Goal: Task Accomplishment & Management: Use online tool/utility

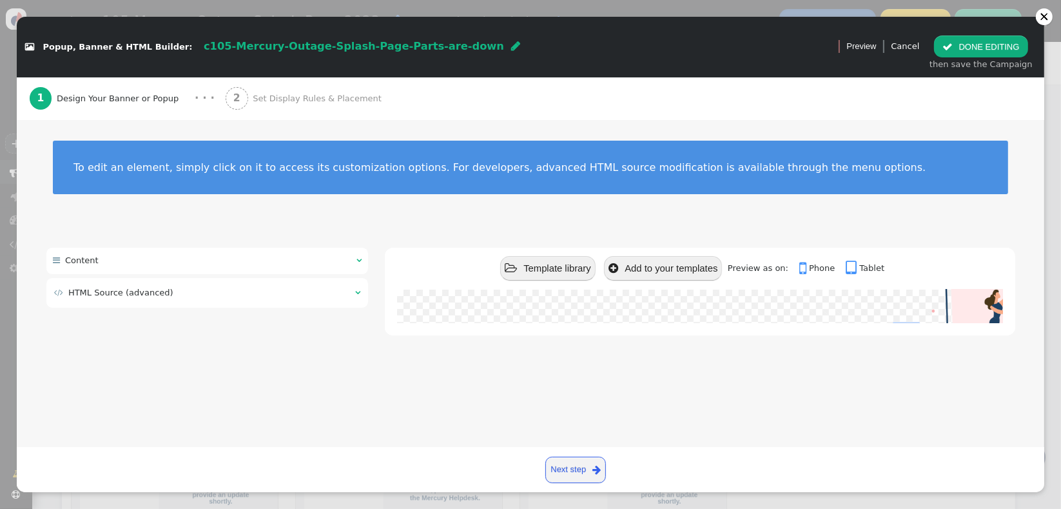
scroll to position [177, 0]
click at [240, 292] on td " HTML Source (advanced)" at bounding box center [200, 292] width 292 height 13
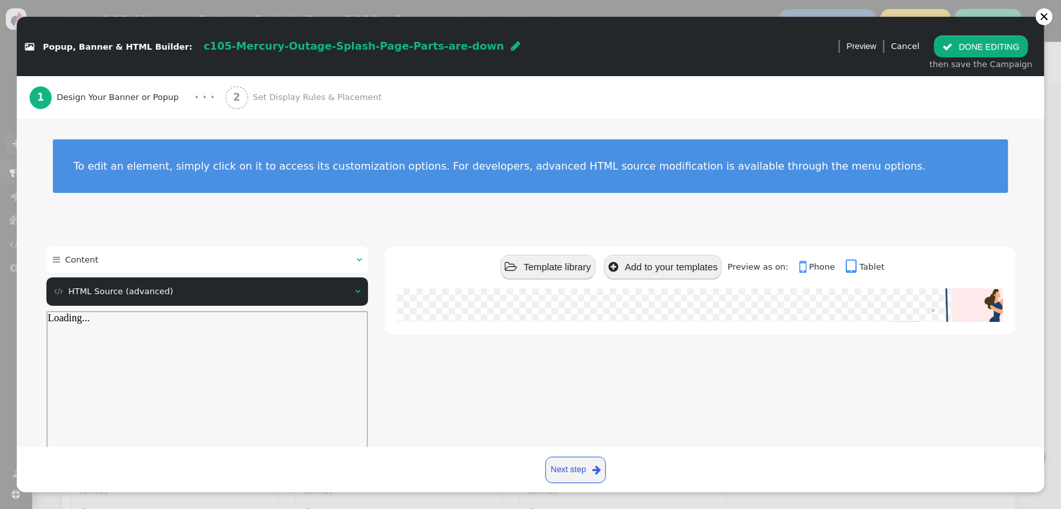
scroll to position [0, 0]
click at [276, 259] on div " Content  " at bounding box center [207, 259] width 322 height 26
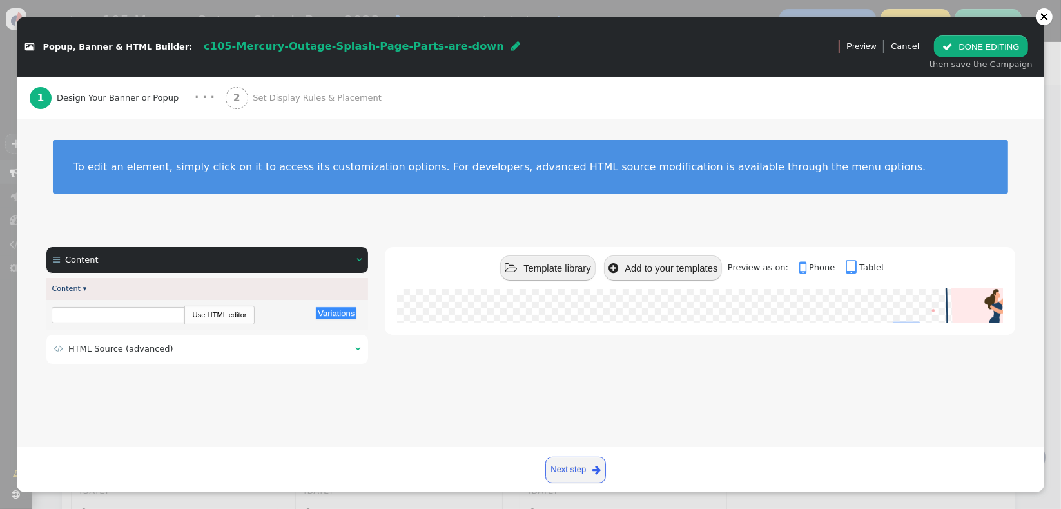
click at [237, 357] on div " HTML Source (advanced) " at bounding box center [207, 349] width 322 height 29
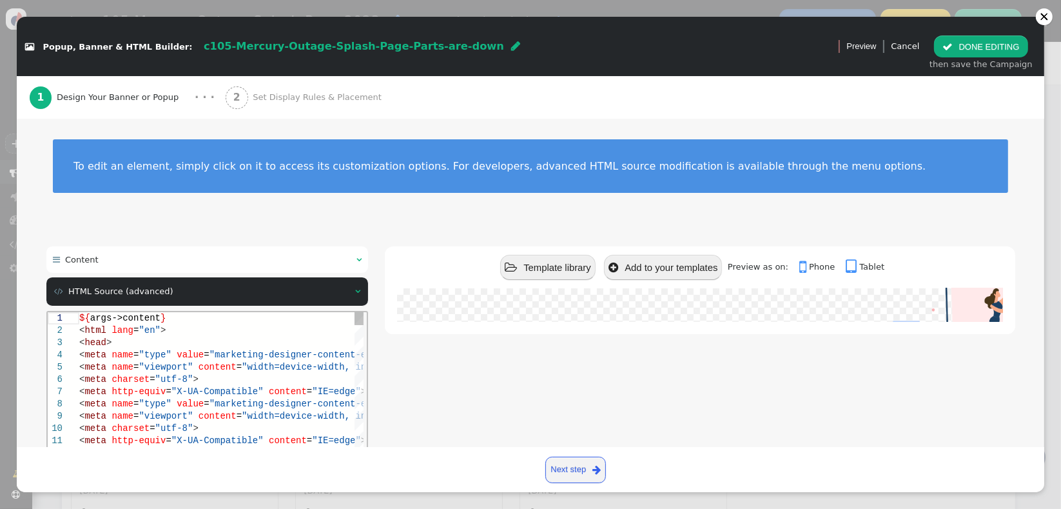
click at [257, 374] on div "< meta charset = "utf-8" >" at bounding box center [349, 379] width 541 height 12
type textarea "${args->content} <html lang="en"> <head> <meta name="type" value="marketing-des…"
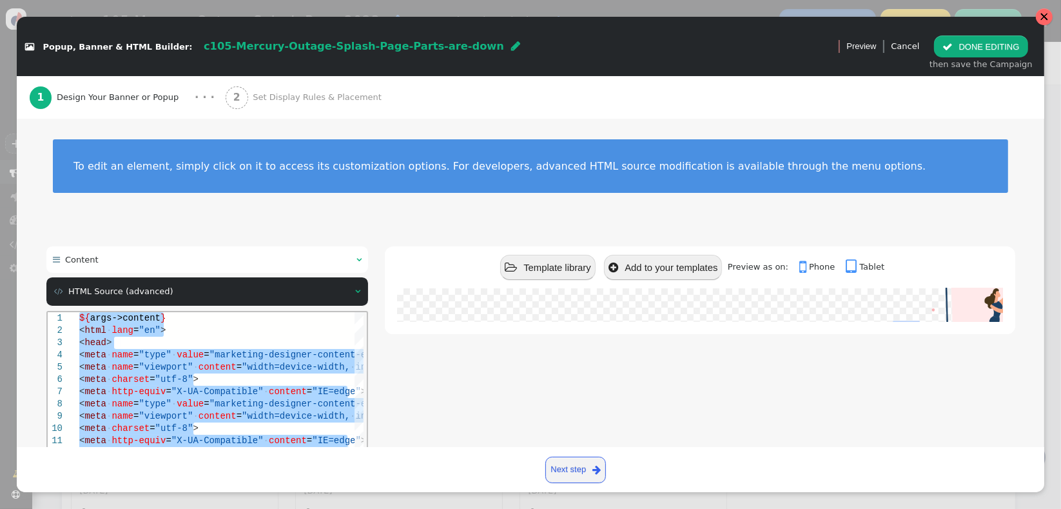
click at [1045, 22] on div at bounding box center [1044, 16] width 17 height 17
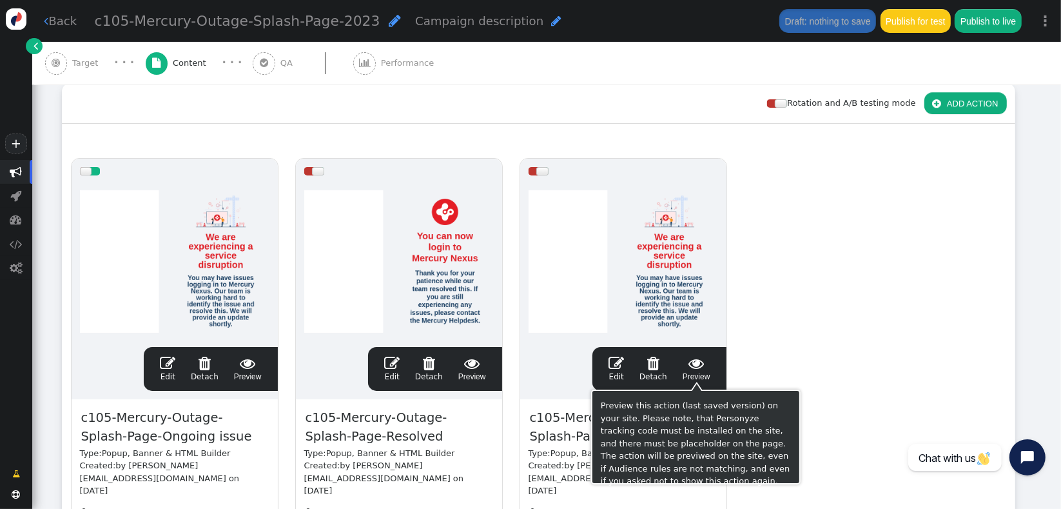
click at [701, 368] on span "" at bounding box center [697, 362] width 28 height 15
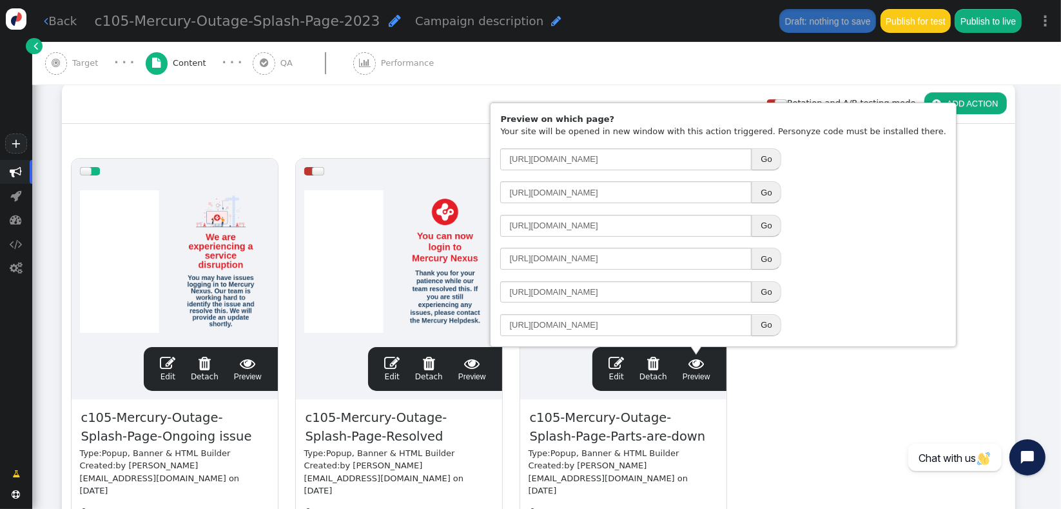
click at [761, 261] on button "Go" at bounding box center [766, 259] width 29 height 22
click at [22, 175] on span "" at bounding box center [16, 172] width 12 height 12
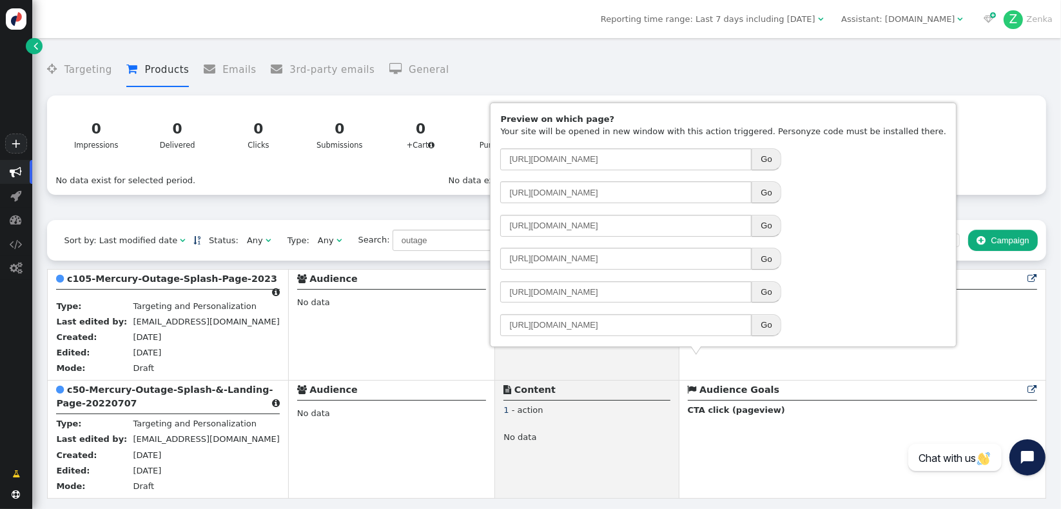
drag, startPoint x: 239, startPoint y: 244, endPoint x: 242, endPoint y: 253, distance: 9.6
click at [247, 244] on div "Any" at bounding box center [255, 240] width 16 height 13
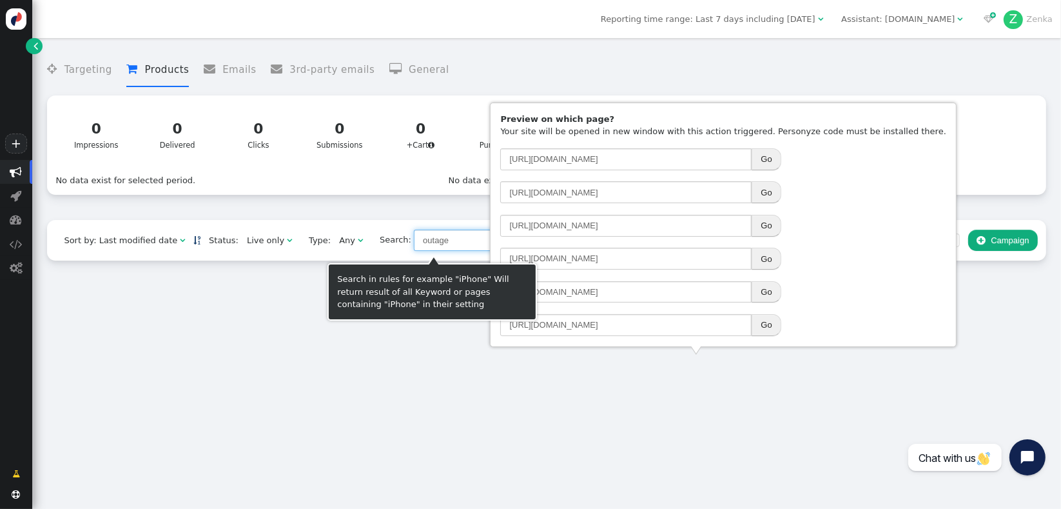
click at [448, 251] on input "outage" at bounding box center [485, 241] width 142 height 22
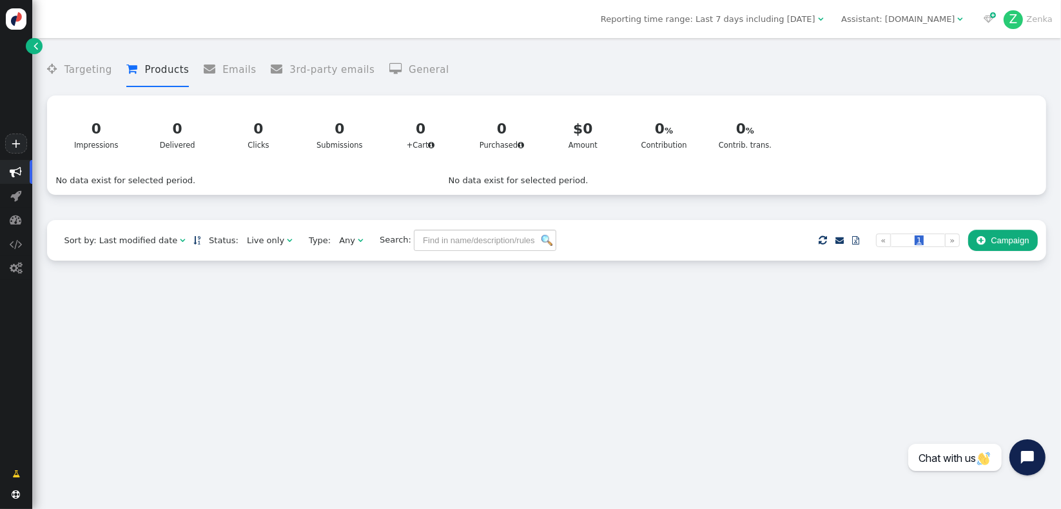
click at [542, 244] on img at bounding box center [547, 240] width 11 height 11
click at [626, 206] on div " Targeting  Products  Emails  3rd-party emails  General ? Impressions  0 …" at bounding box center [546, 131] width 999 height 175
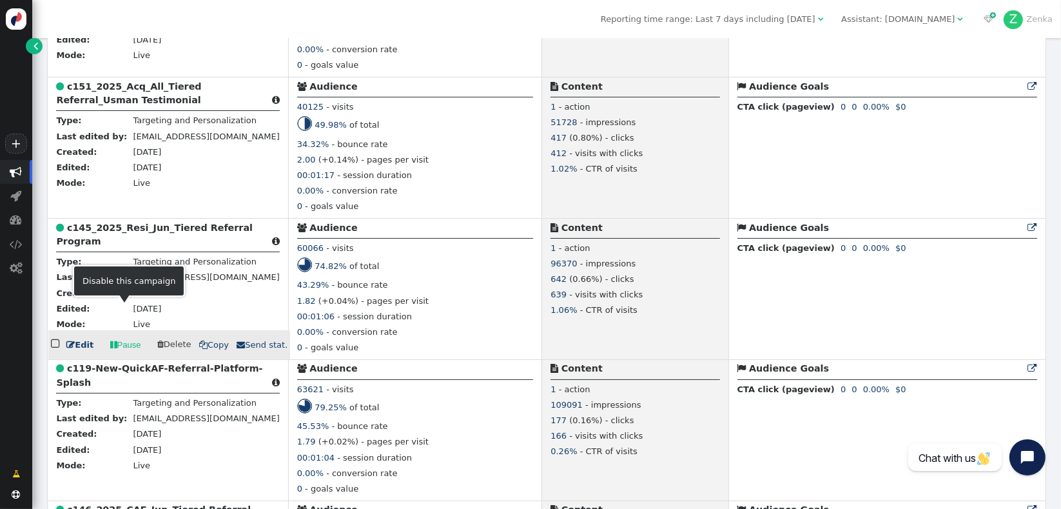
scroll to position [332, 0]
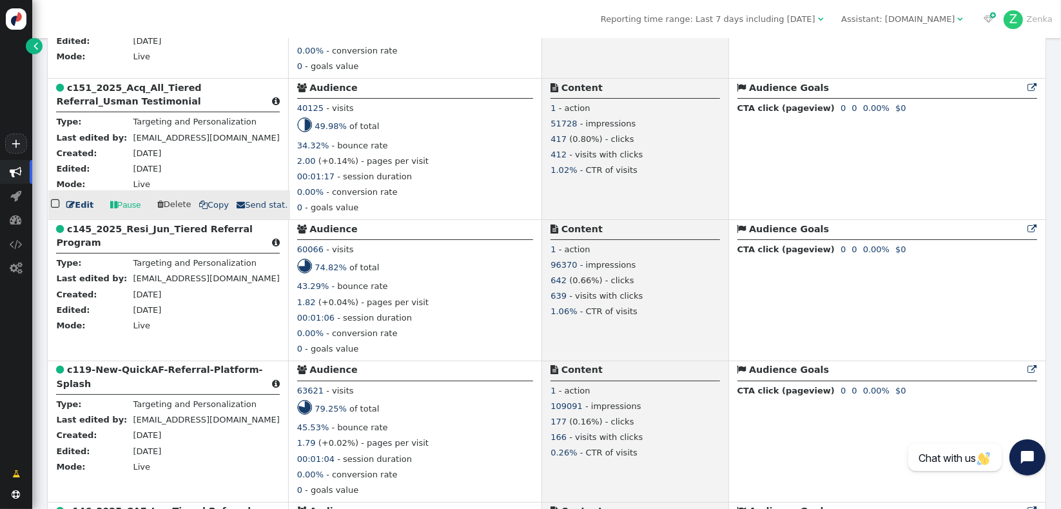
click at [170, 98] on div " c151_2025_Acq_All_Tiered Referral_Usman Testimonial " at bounding box center [167, 97] width 223 height 32
click at [170, 100] on b "c151_2025_Acq_All_Tiered Referral_Usman Testimonial" at bounding box center [128, 95] width 145 height 24
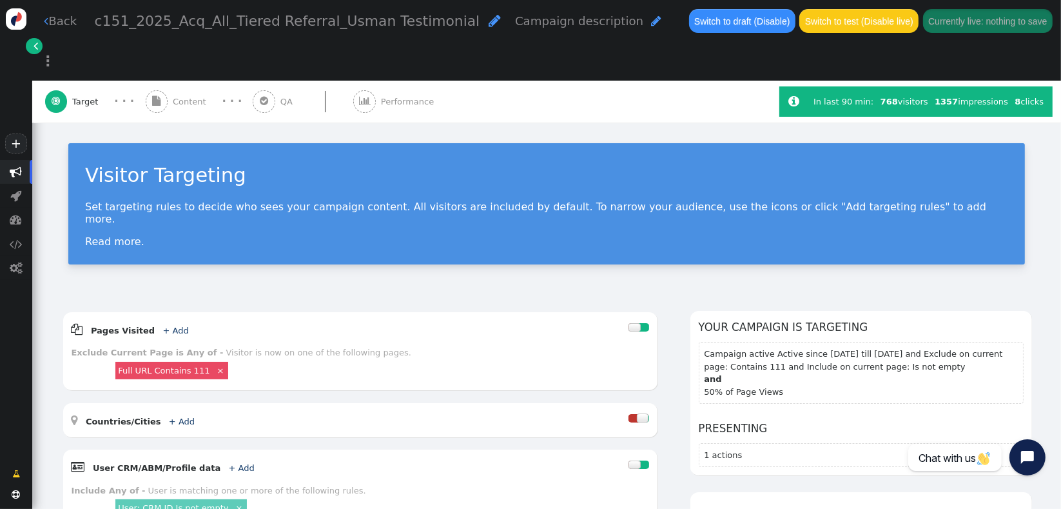
click at [176, 95] on span "Content" at bounding box center [192, 101] width 39 height 13
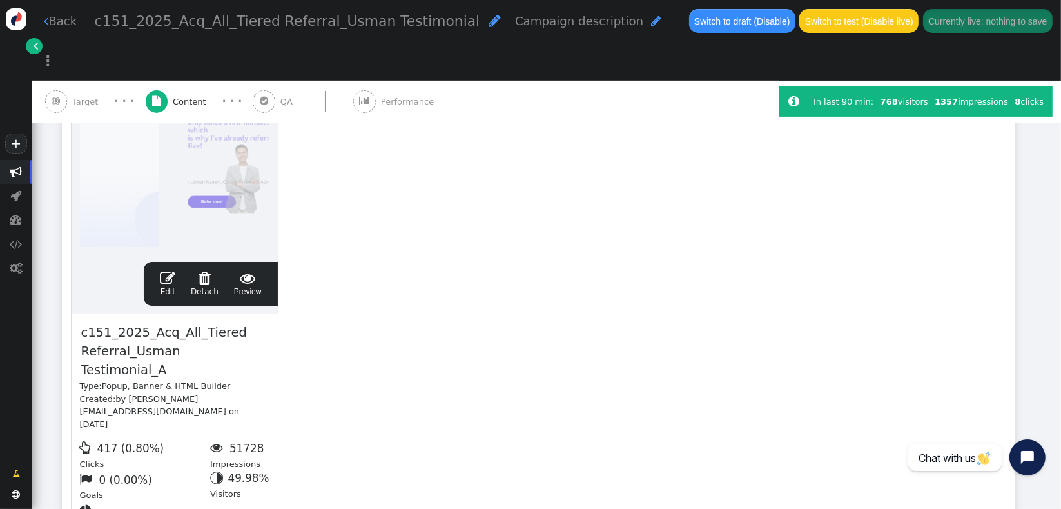
scroll to position [305, 0]
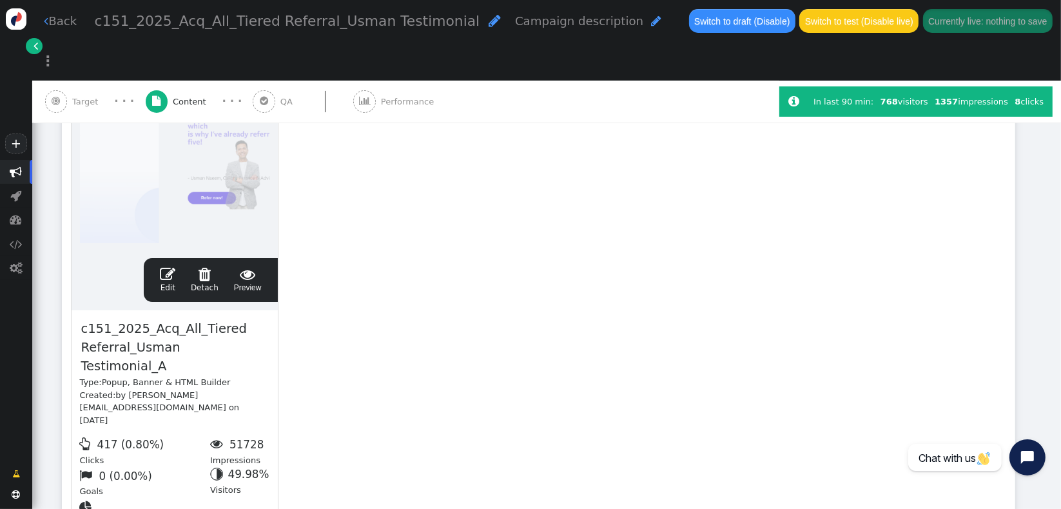
click at [161, 266] on div " Edit  Detach  Preview" at bounding box center [210, 279] width 117 height 27
click at [168, 266] on span "" at bounding box center [167, 273] width 15 height 15
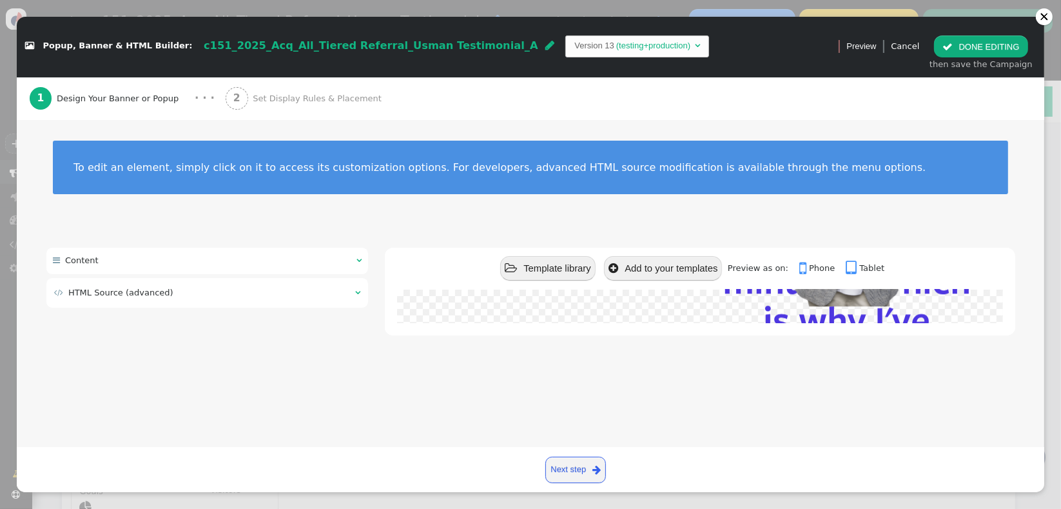
click at [297, 302] on div " HTML Source (advanced) " at bounding box center [207, 292] width 322 height 29
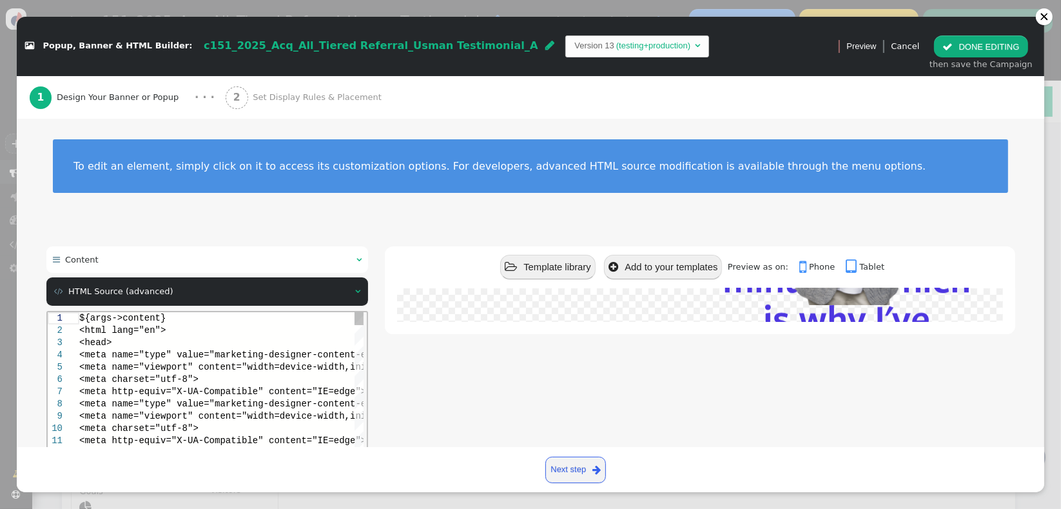
scroll to position [0, 0]
click at [180, 373] on div "<meta charset="utf-8">" at bounding box center [349, 379] width 541 height 12
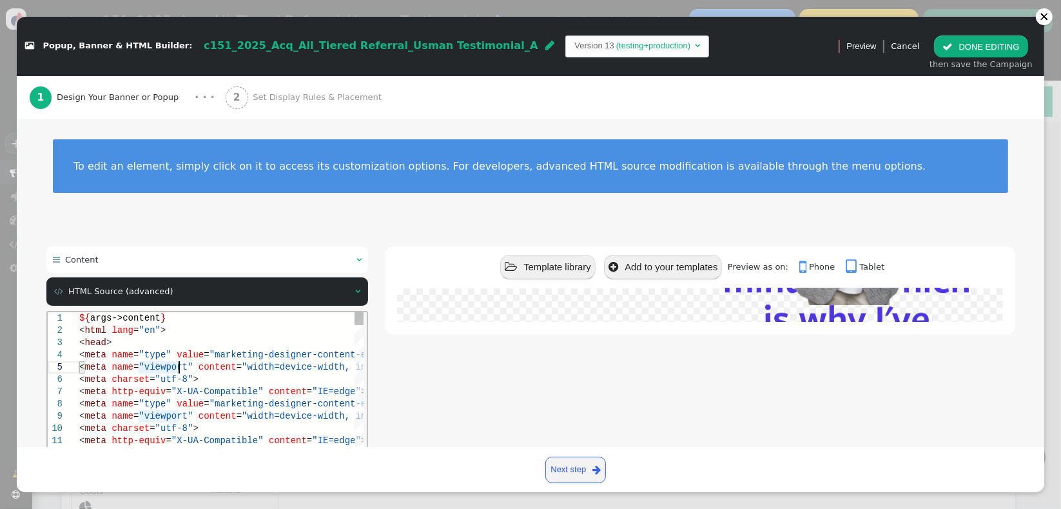
type textarea "${args->content} <html lang="en"> <head> <meta name="type" value="marketing-des…"
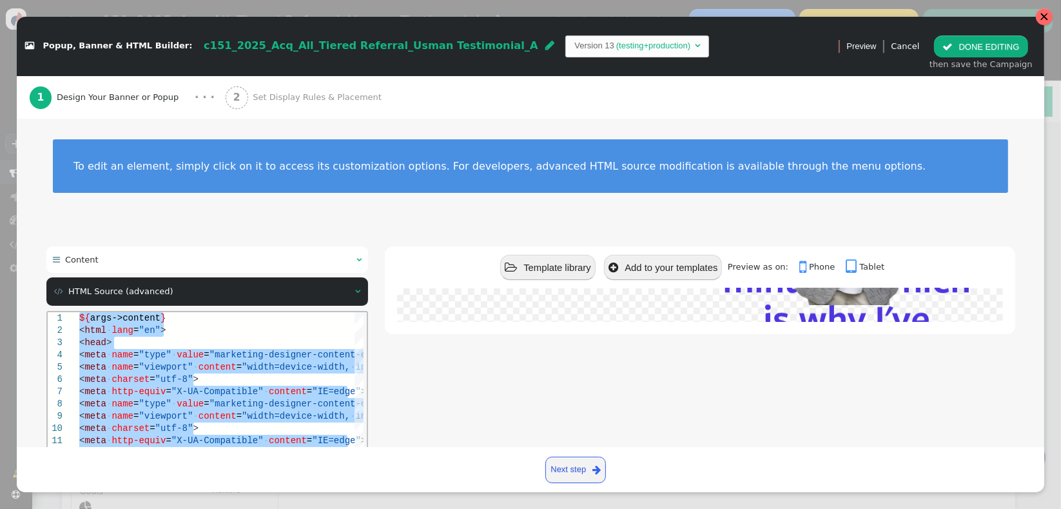
drag, startPoint x: 1039, startPoint y: 14, endPoint x: 614, endPoint y: 52, distance: 426.7
click at [1039, 14] on div at bounding box center [1044, 16] width 17 height 17
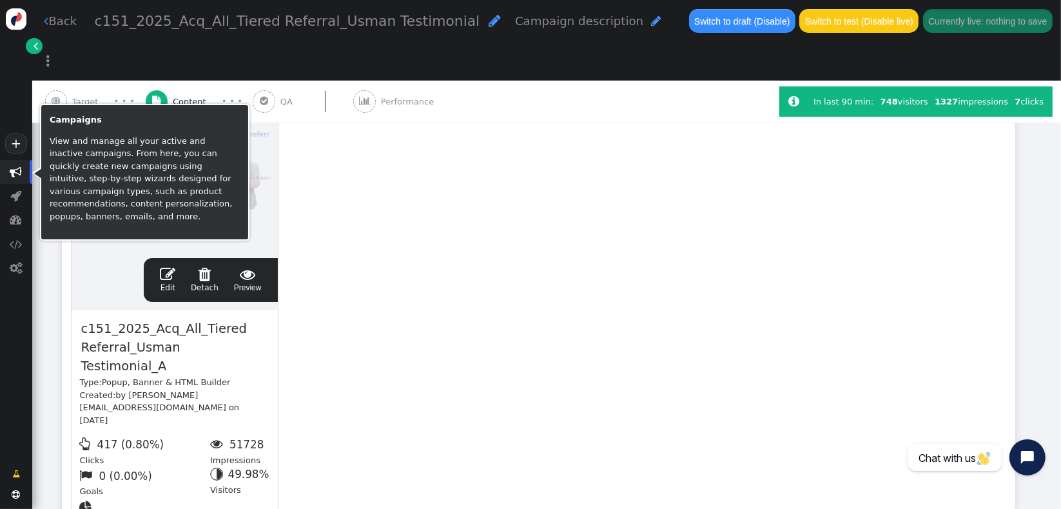
click at [12, 173] on span "" at bounding box center [16, 172] width 12 height 12
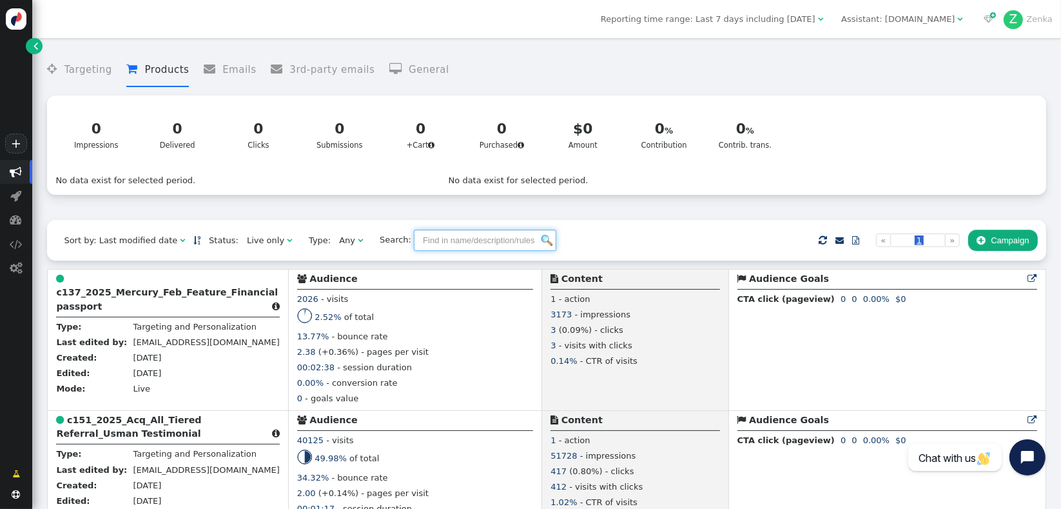
click at [433, 248] on input "text" at bounding box center [485, 241] width 142 height 22
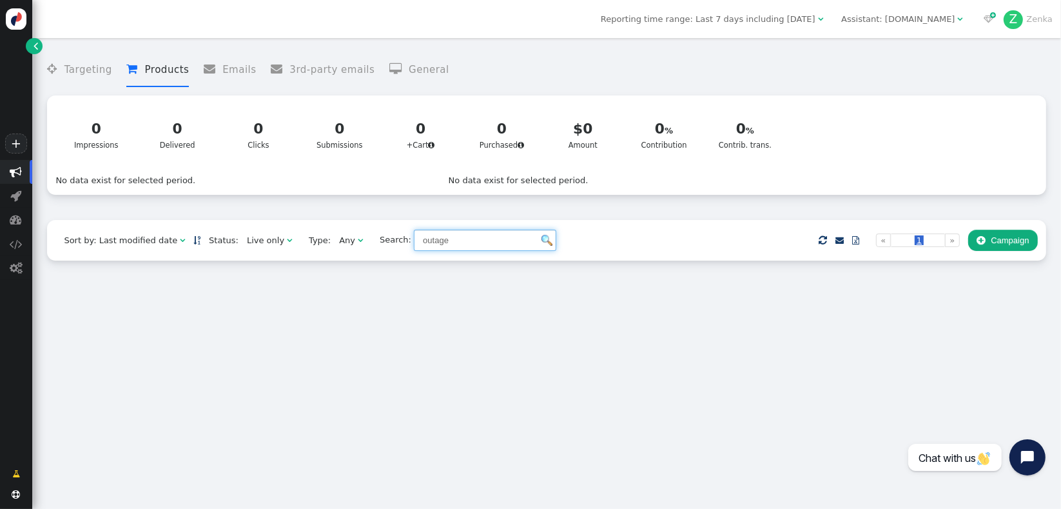
click at [261, 241] on div "Live only" at bounding box center [267, 240] width 40 height 13
type input "outage"
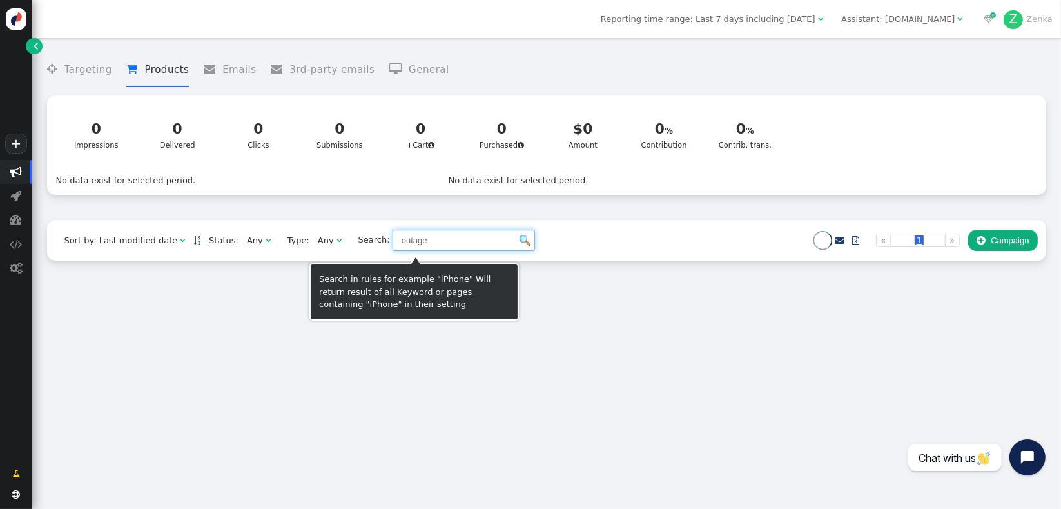
click at [490, 251] on input "outage" at bounding box center [464, 241] width 142 height 22
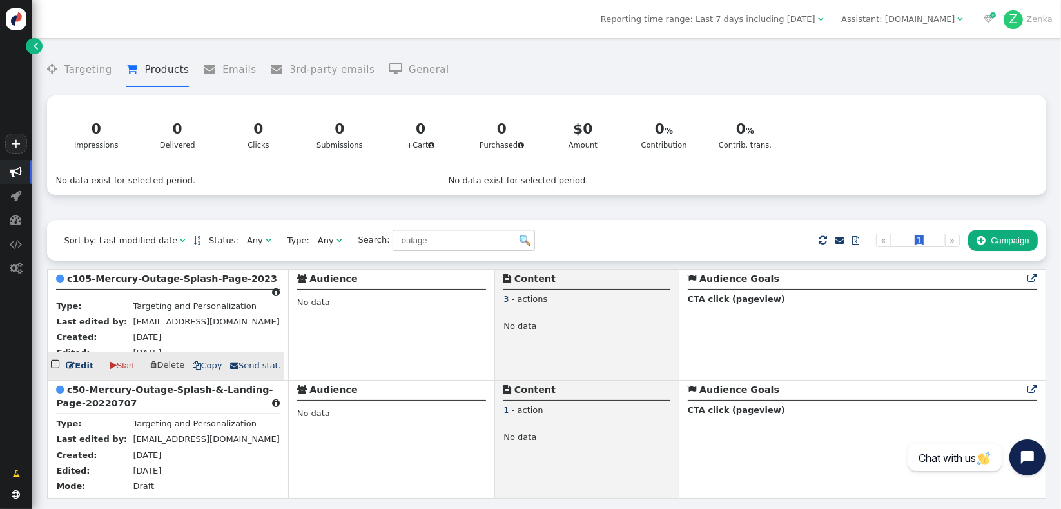
click at [161, 281] on b "c105-Mercury-Outage-Splash-Page-2023" at bounding box center [172, 278] width 210 height 10
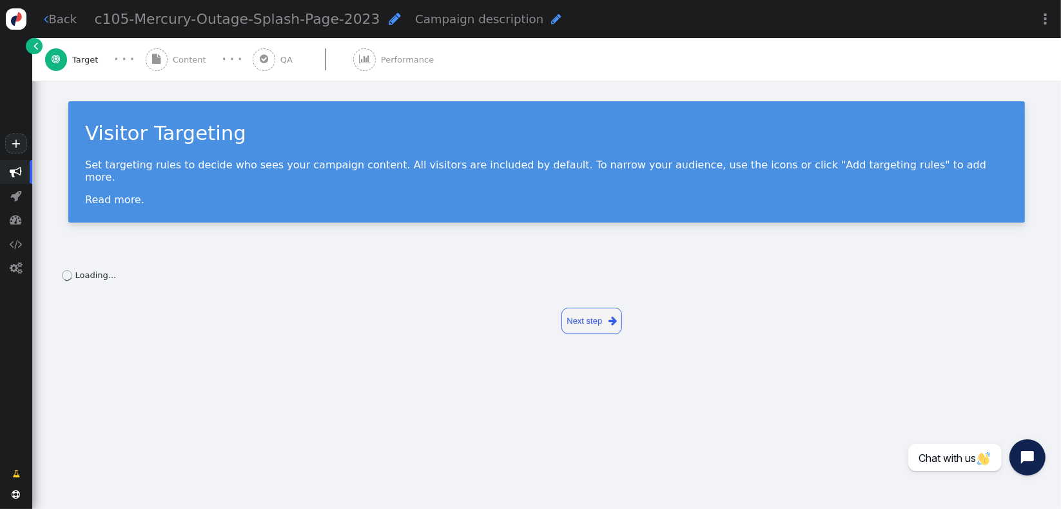
click at [192, 73] on div " Content" at bounding box center [179, 59] width 66 height 43
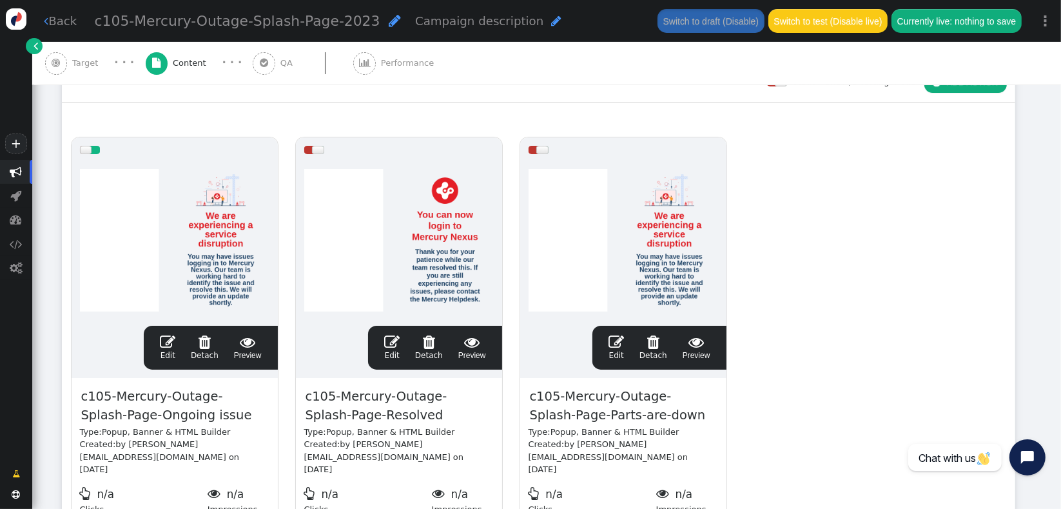
scroll to position [210, 0]
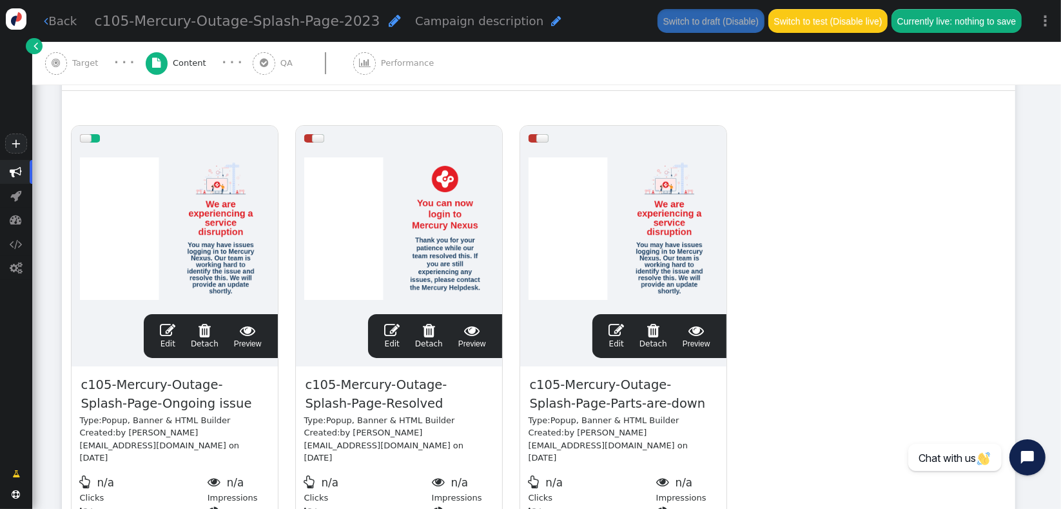
click at [616, 329] on span "" at bounding box center [616, 329] width 15 height 15
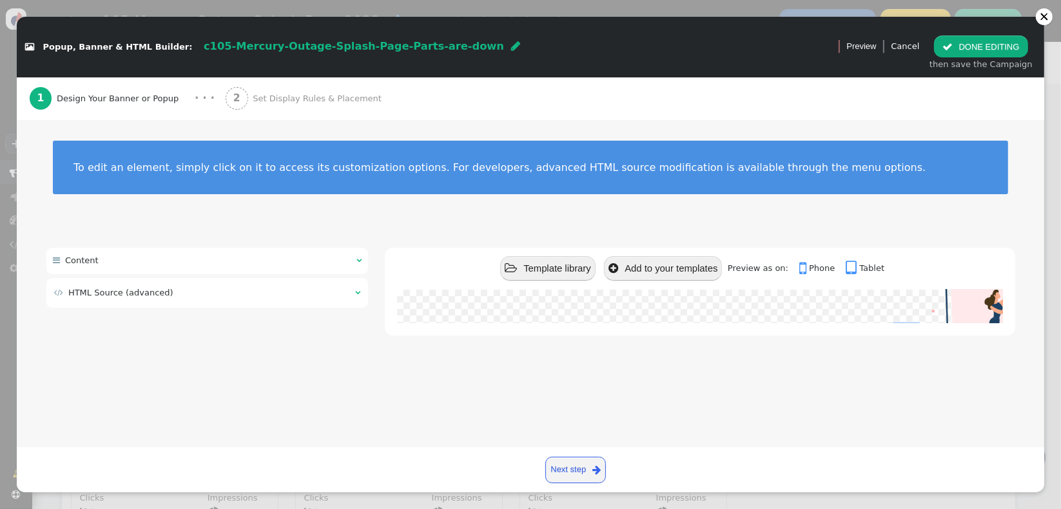
click at [222, 311] on div " Content    HTML Source (advanced)  Undock source editor Apply source  St…" at bounding box center [530, 300] width 969 height 104
click at [233, 301] on div " HTML Source (advanced) " at bounding box center [207, 292] width 322 height 29
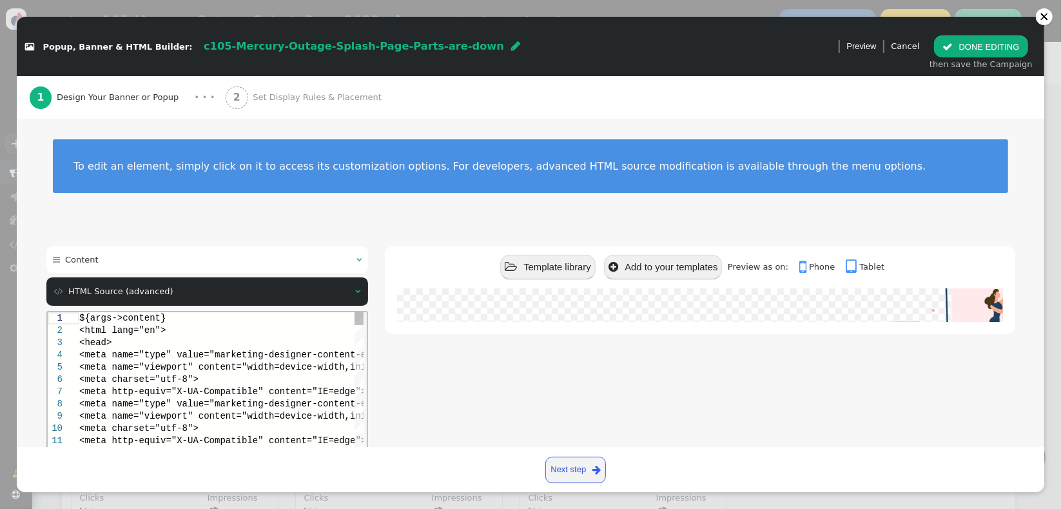
scroll to position [0, 0]
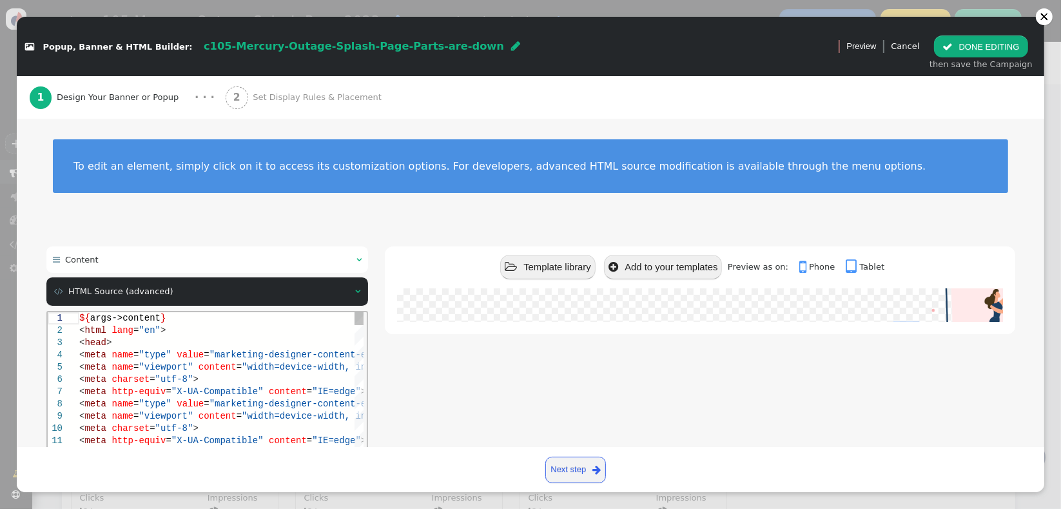
click at [213, 348] on div "1 2 3 4 5 6 7 8 9 10 11 12 13 14 15 16 17 ${ args->content } < html lang = "en"…" at bounding box center [205, 414] width 316 height 207
type textarea "${args->content} <html lang="en"> <head> <meta name="type" value="marketing-des…"
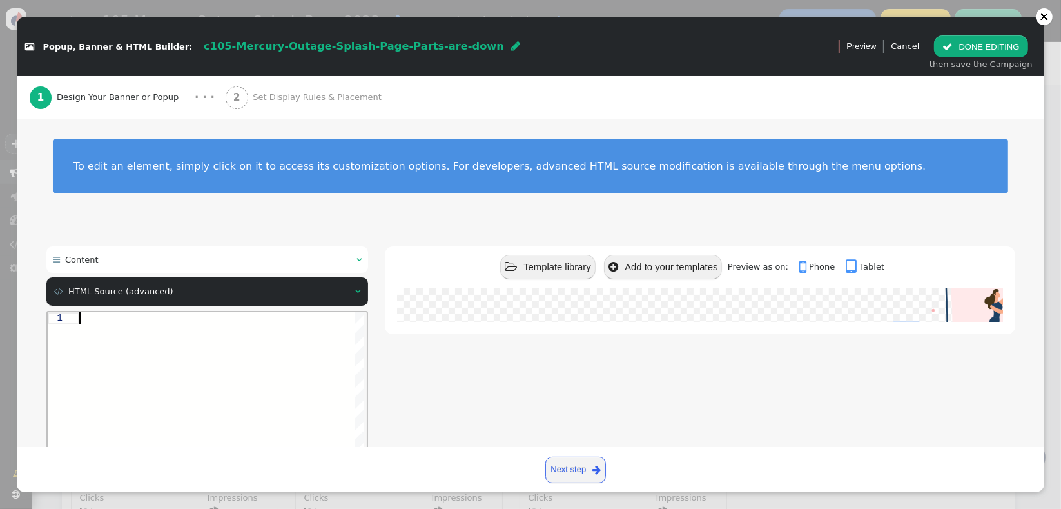
paste textarea "${menu name='Content', icon='bars'} ${menu args->content name='Content'}"
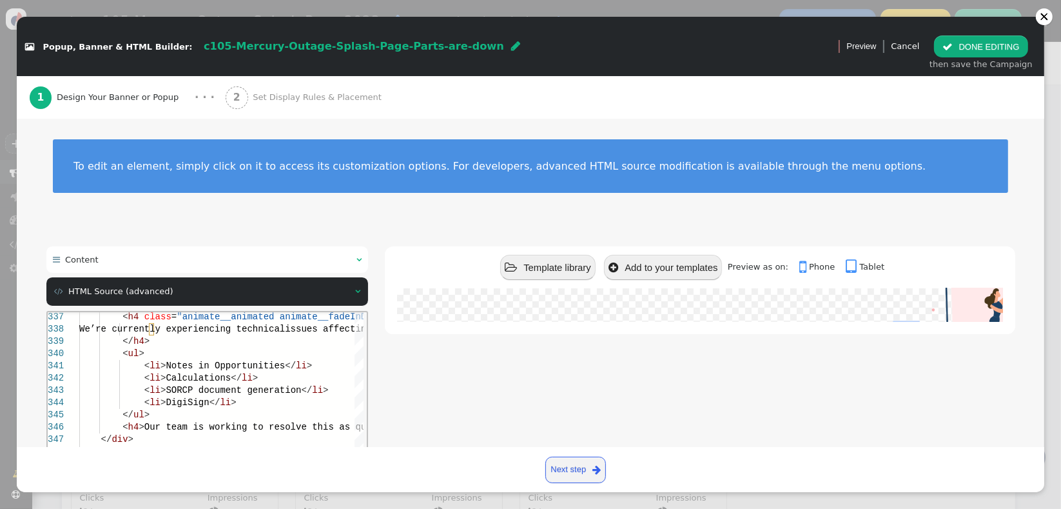
click at [409, 374] on div " Template library  Add to your templates Preview as on:  Phone  Tablet We a…" at bounding box center [700, 405] width 630 height 319
click at [561, 476] on link "Next step " at bounding box center [575, 470] width 61 height 26
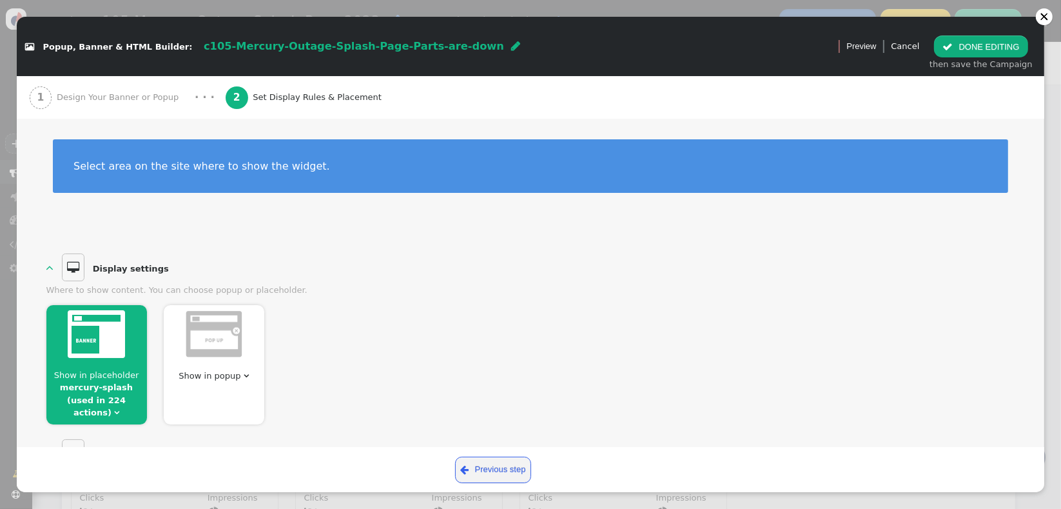
click at [120, 100] on span "Design Your Banner or Popup" at bounding box center [120, 97] width 127 height 13
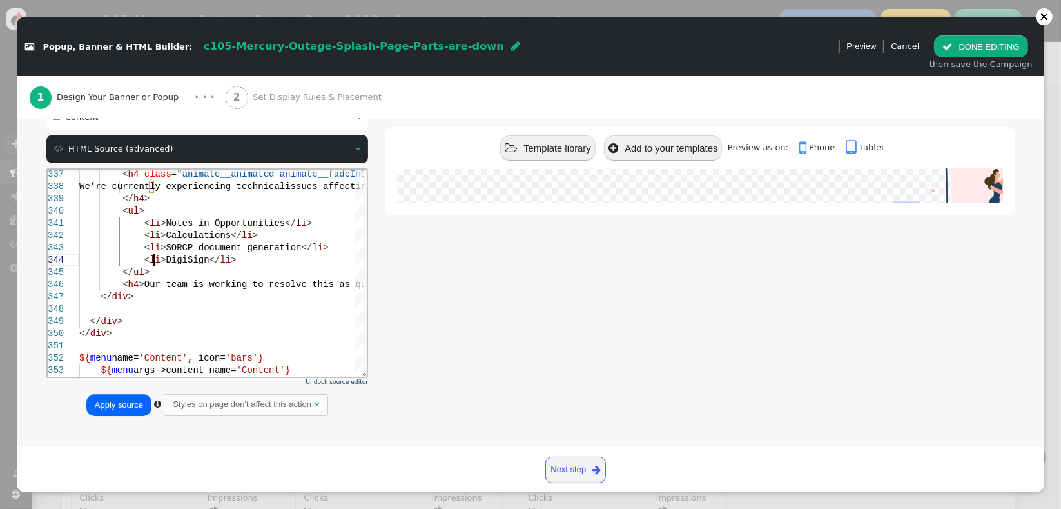
scroll to position [0, 217]
click at [154, 169] on html "337 338 339 340 341 342 343 344 345 346 347 348 349 350 351 352 353 < h4 class …" at bounding box center [207, 169] width 320 height 0
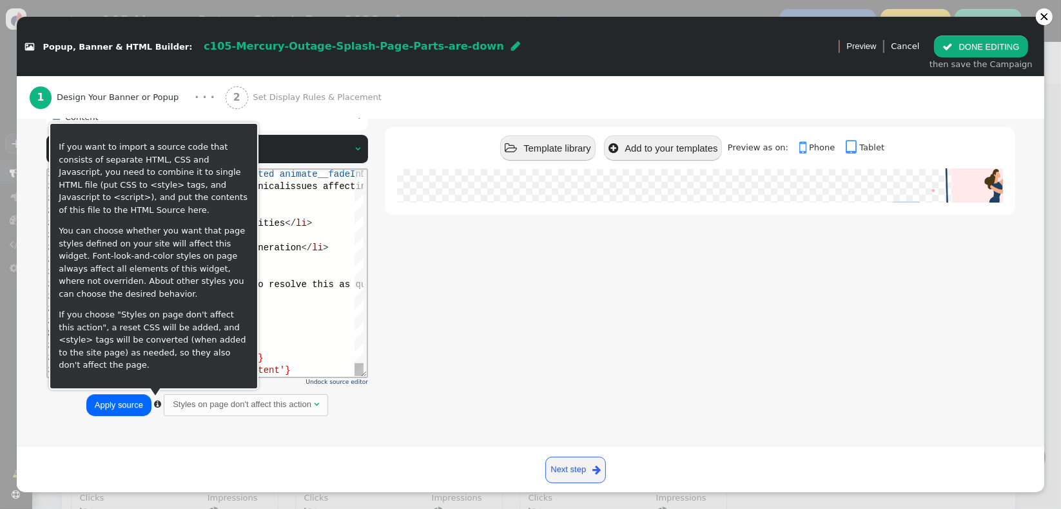
click at [313, 329] on div "</ div >" at bounding box center [344, 333] width 531 height 12
type textarea "${args->content} <html lang="en"> <head> <meta name="type" value="marketing-des…"
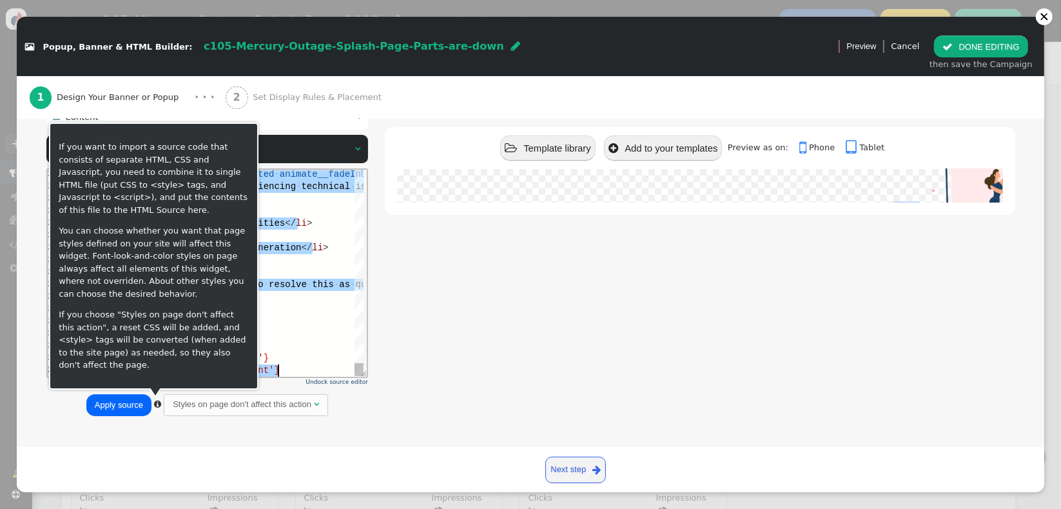
scroll to position [0, 0]
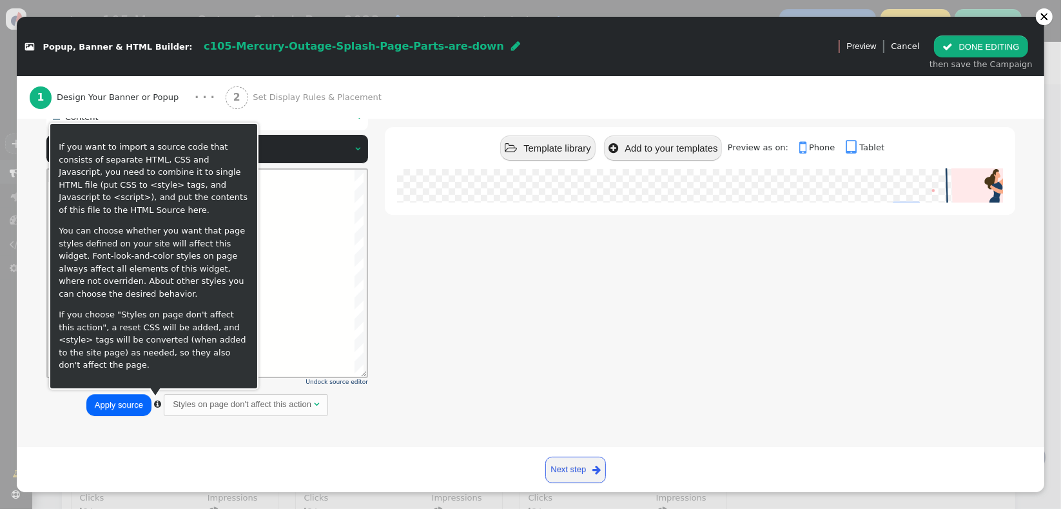
type textarea "${menu name='Content', icon='bars'} ${menu args->content name='Content'}"
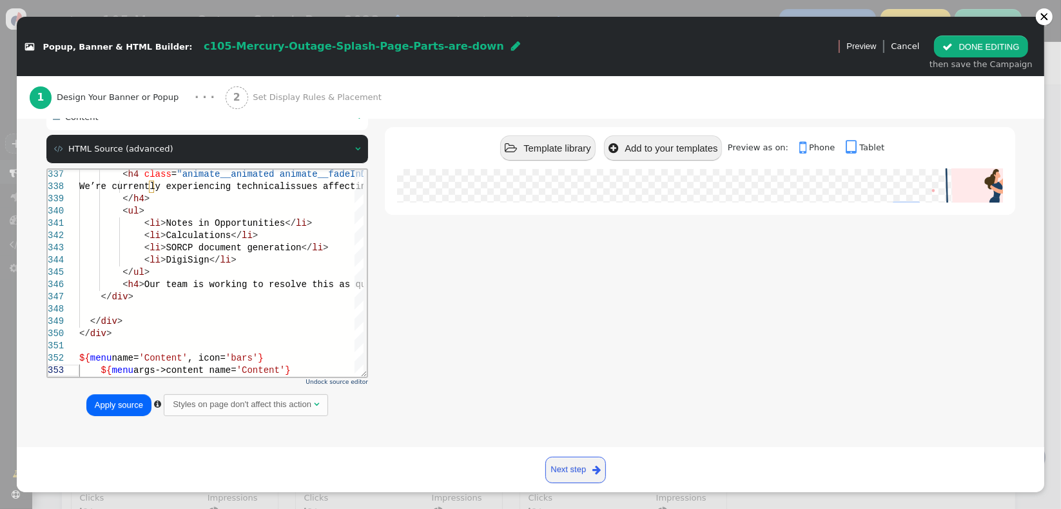
click at [128, 404] on button "Apply source" at bounding box center [118, 405] width 65 height 22
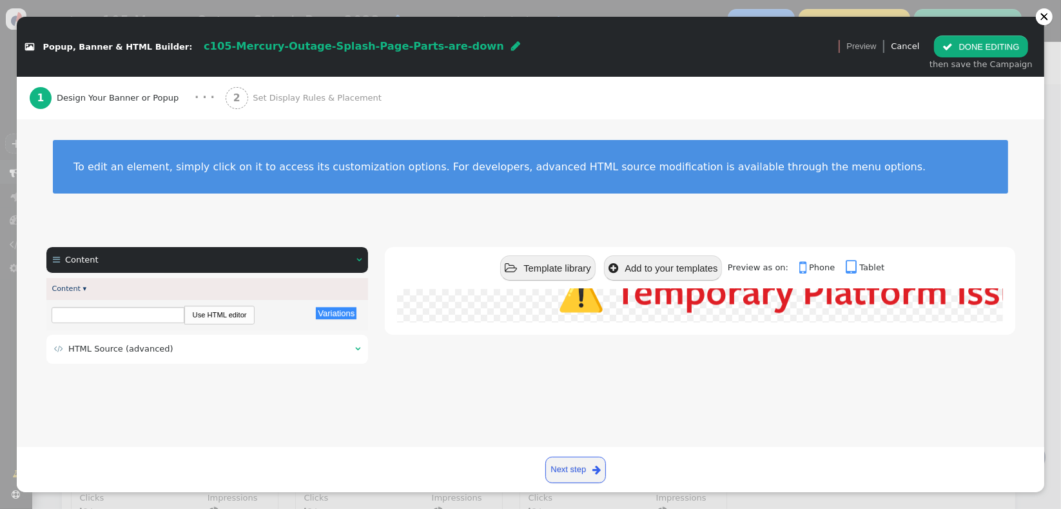
click at [256, 101] on span "Set Display Rules & Placement" at bounding box center [319, 98] width 133 height 13
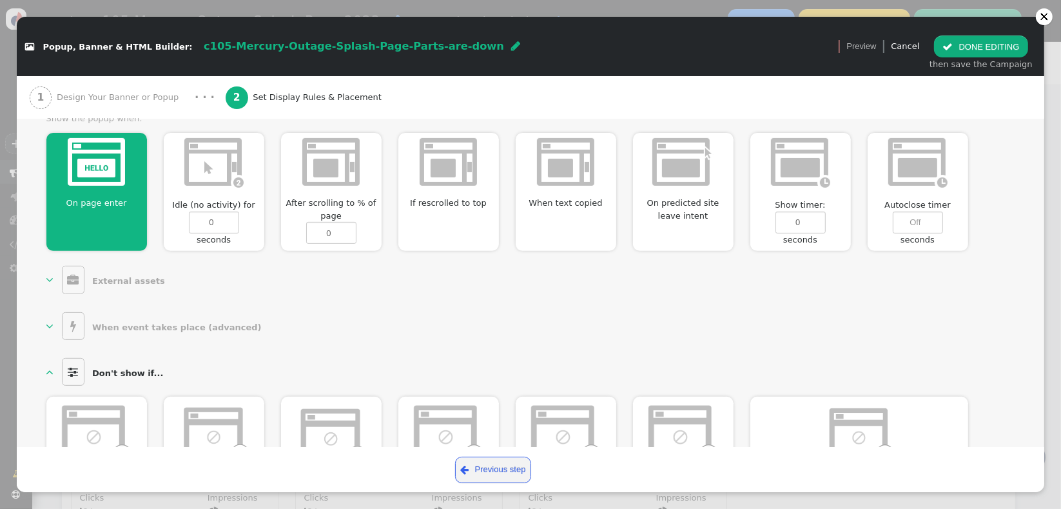
scroll to position [661, 0]
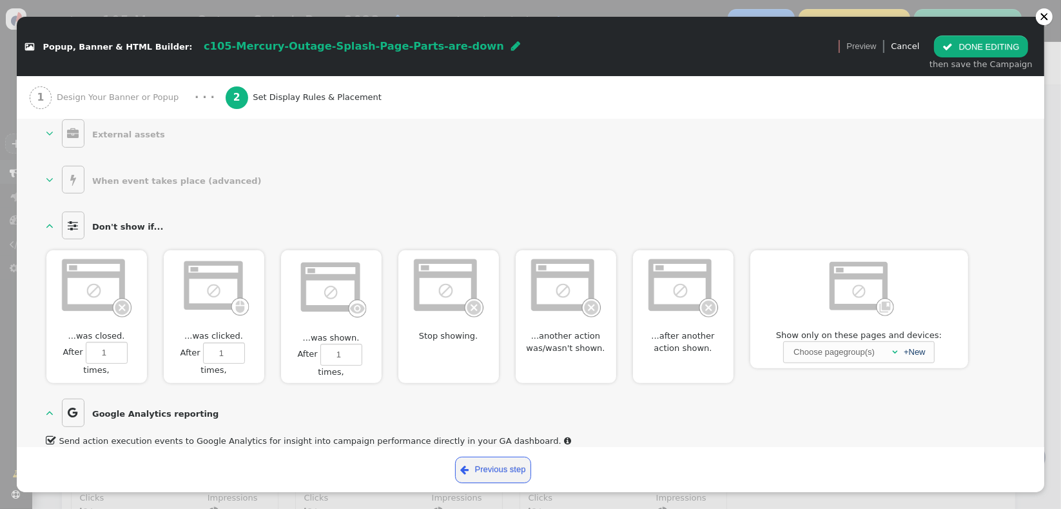
click at [968, 55] on button " DONE EDITING" at bounding box center [980, 46] width 93 height 22
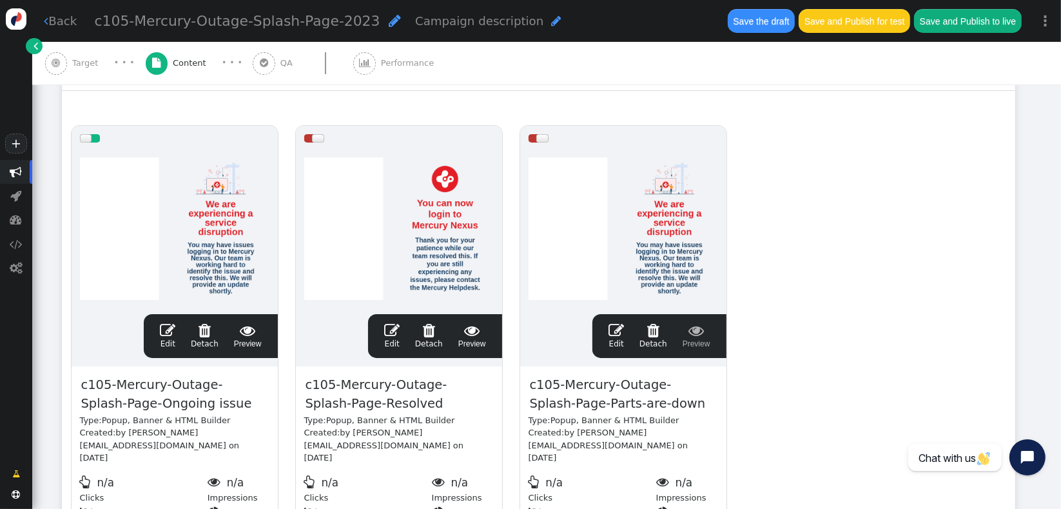
scroll to position [0, 0]
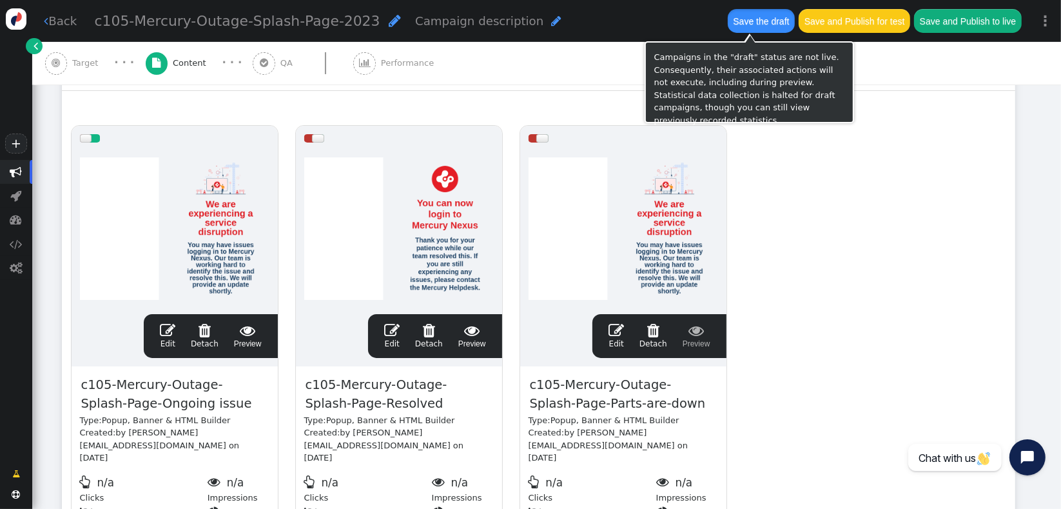
click at [742, 26] on button "Save the draft" at bounding box center [761, 20] width 67 height 23
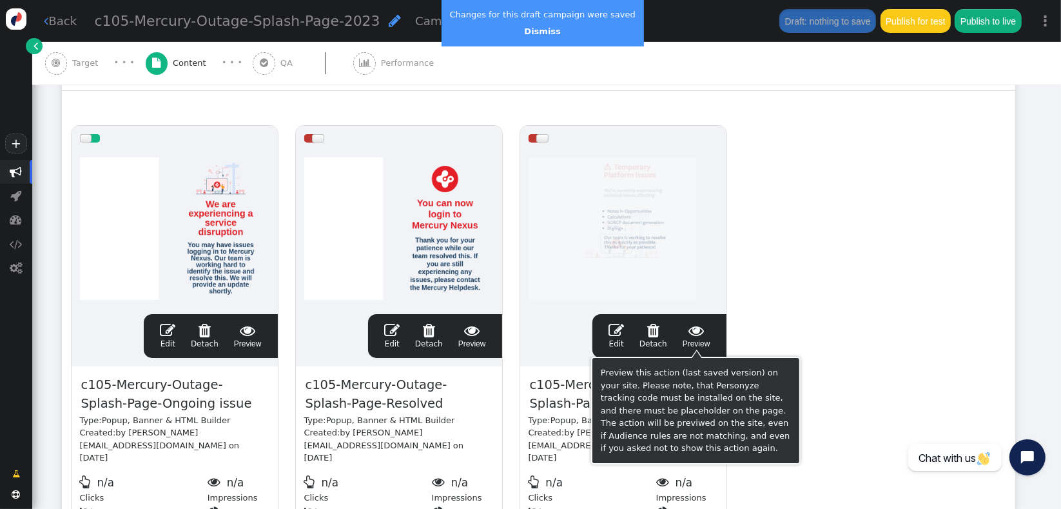
click at [698, 338] on span " Preview" at bounding box center [697, 335] width 28 height 27
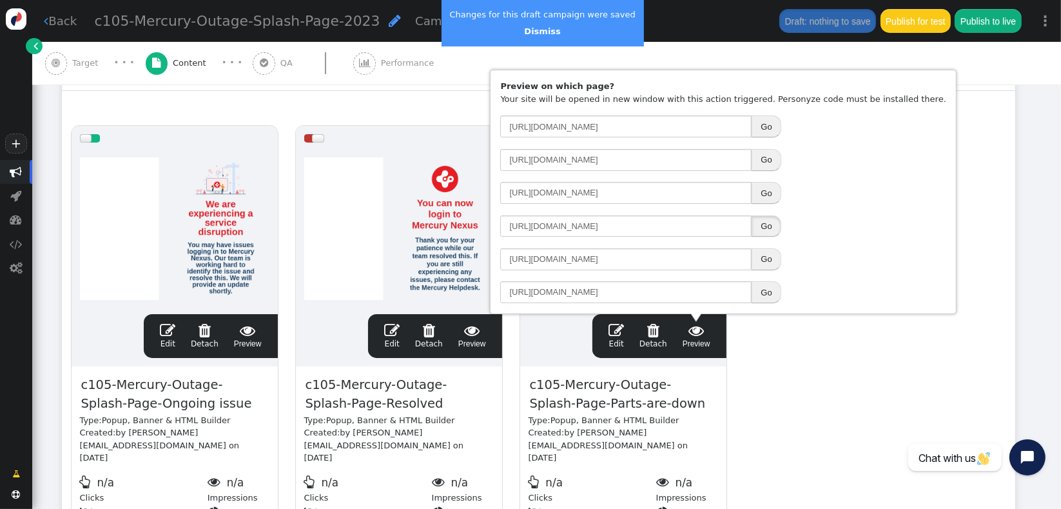
click at [760, 224] on button "Go" at bounding box center [766, 226] width 29 height 22
click at [624, 336] on span "" at bounding box center [616, 329] width 15 height 15
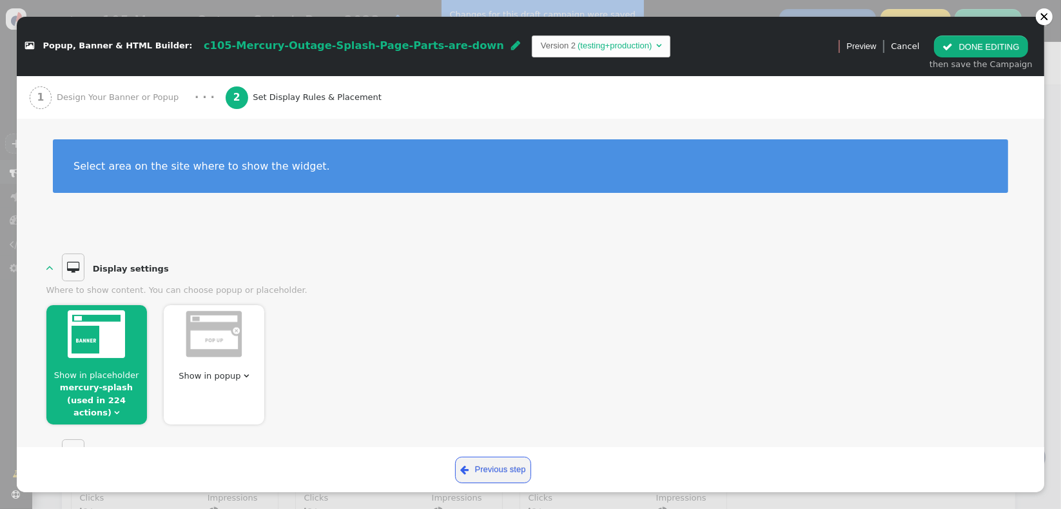
click at [114, 108] on div "1 Design Your Banner or Popup" at bounding box center [107, 97] width 155 height 43
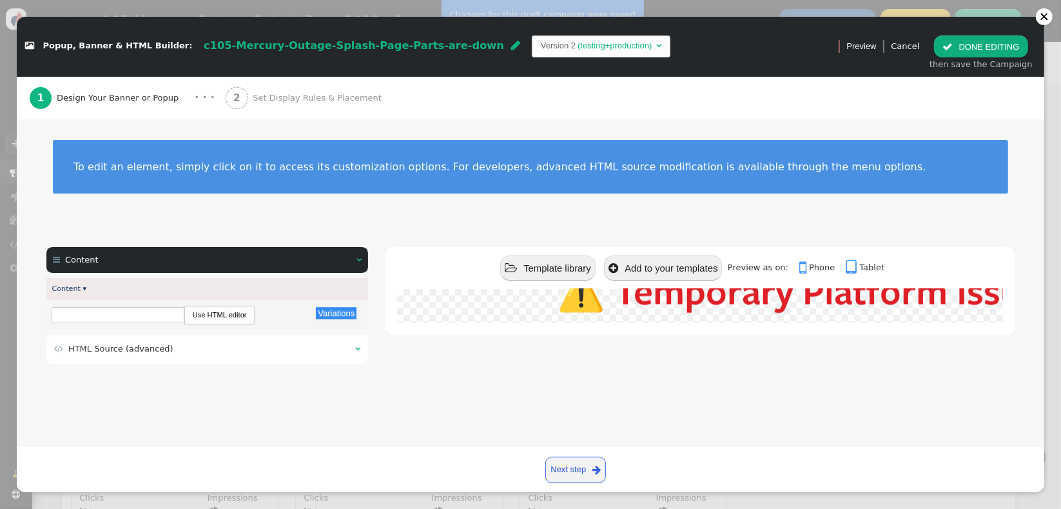
click at [159, 349] on span "HTML Source (advanced)" at bounding box center [120, 349] width 105 height 10
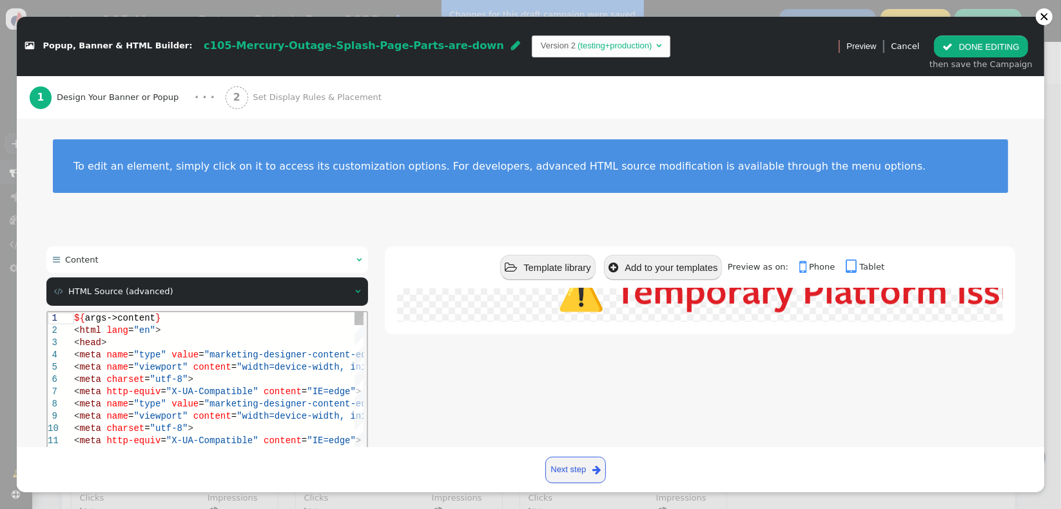
click at [211, 393] on span ""X-UA-Compatible"" at bounding box center [212, 391] width 92 height 10
type textarea "${args->content} <html lang="en"> <head> <meta name="type" value="marketing-des…"
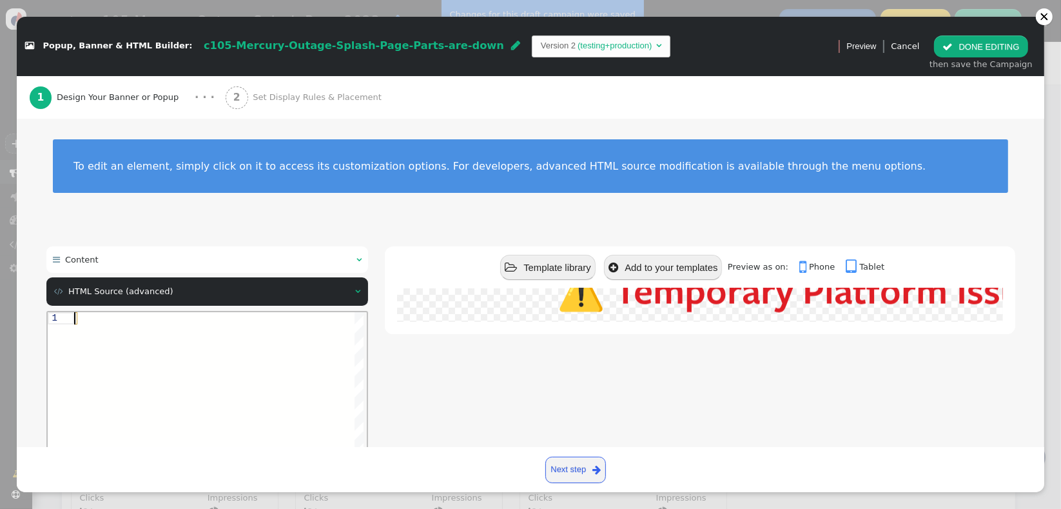
paste textarea "${menu args->content name='Content'}"
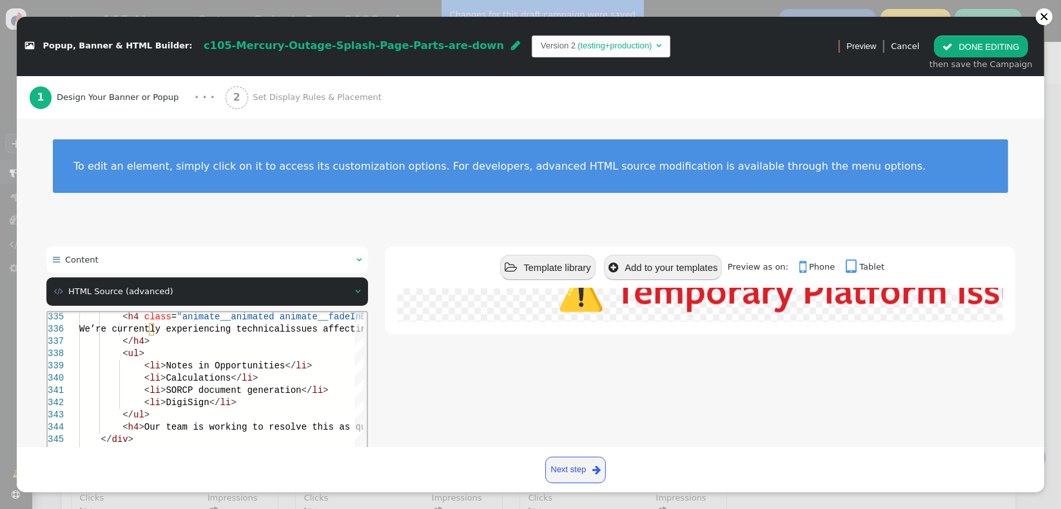
click at [562, 413] on div " Template library  Add to your templates Preview as on:  Phone  Tablet ⚠️ T…" at bounding box center [700, 405] width 630 height 319
click at [584, 473] on link "Next step " at bounding box center [575, 470] width 61 height 26
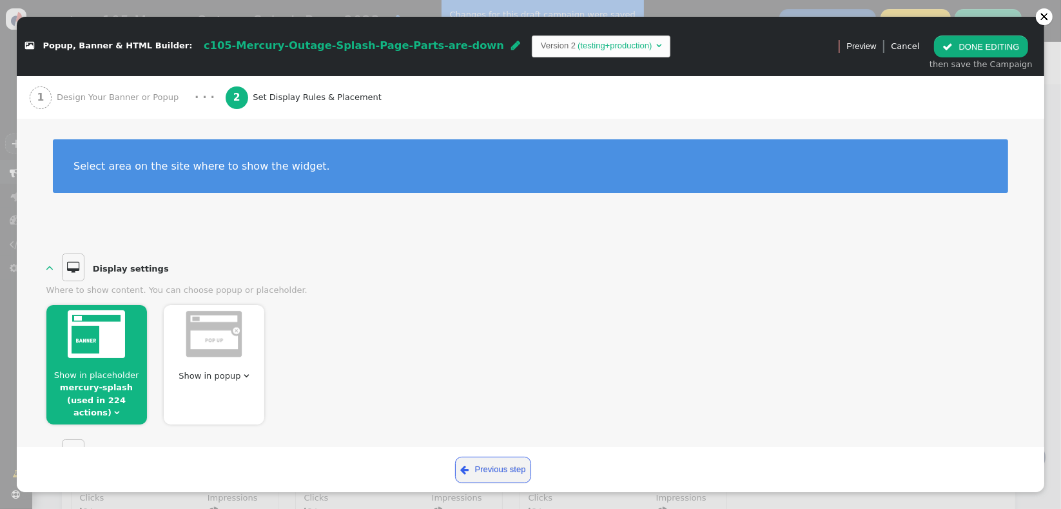
click at [157, 101] on span "Design Your Banner or Popup" at bounding box center [120, 97] width 127 height 13
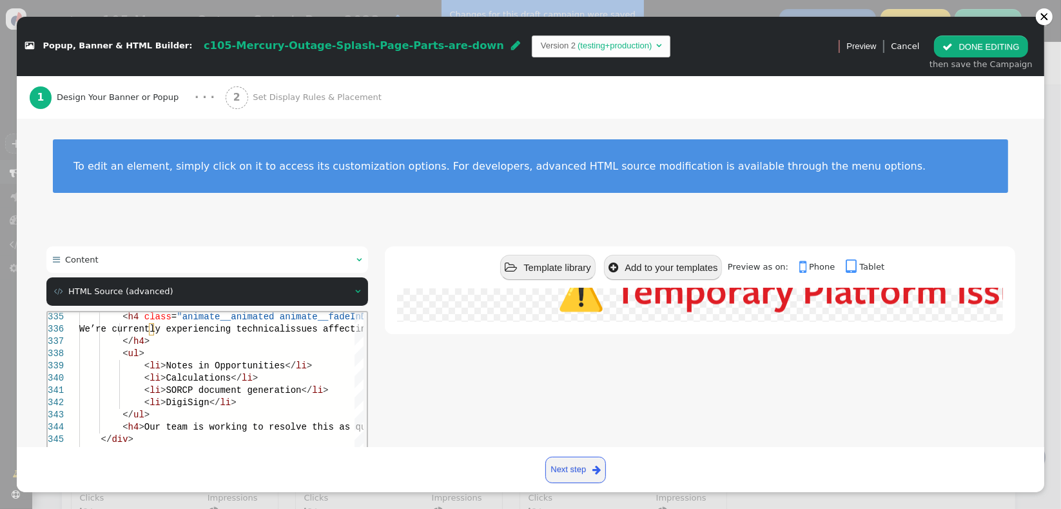
scroll to position [142, 0]
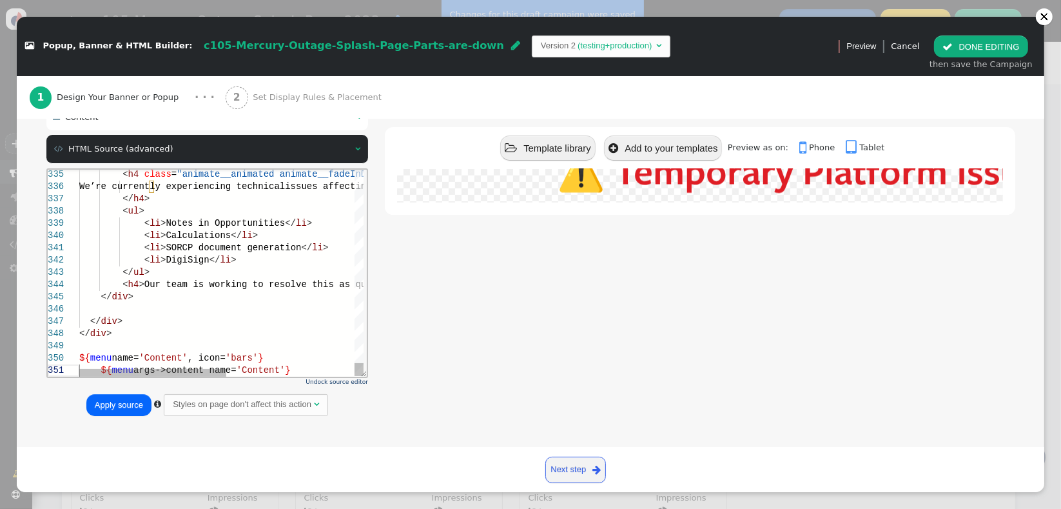
type textarea "${args->content} <html lang="en"> <head> <meta name="type" value="marketing-des…"
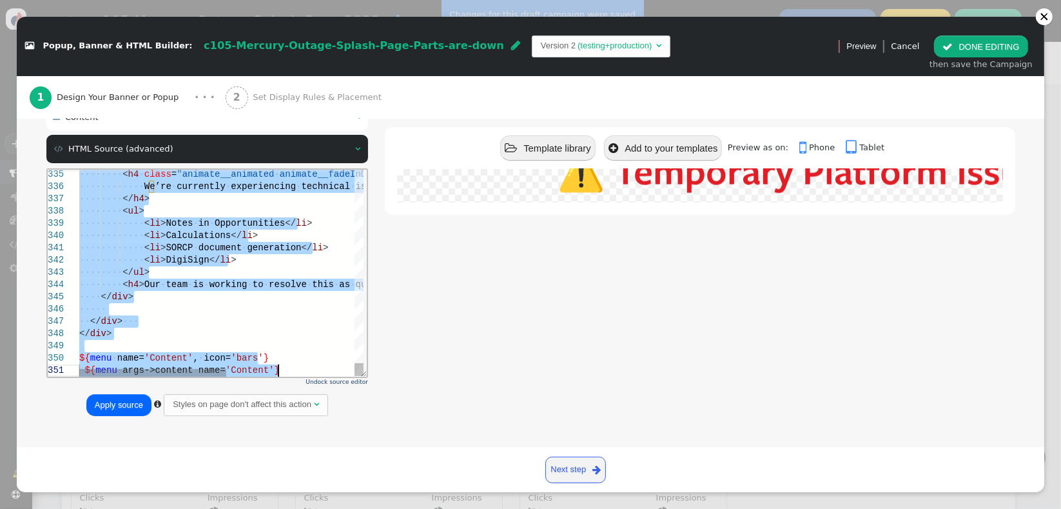
scroll to position [0, 0]
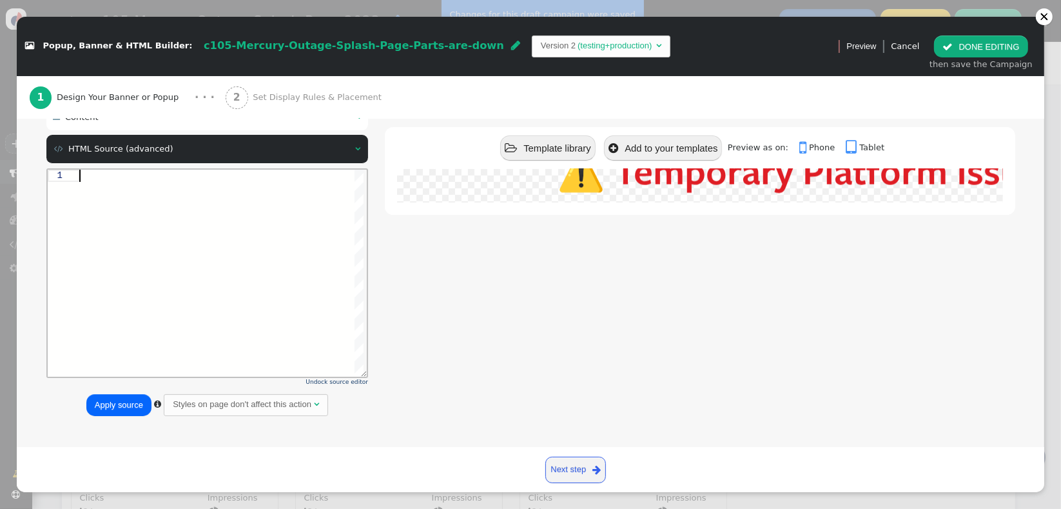
paste textarea "${menu args->content name='Content'}"
type textarea "${menu args->content name='Content'}"
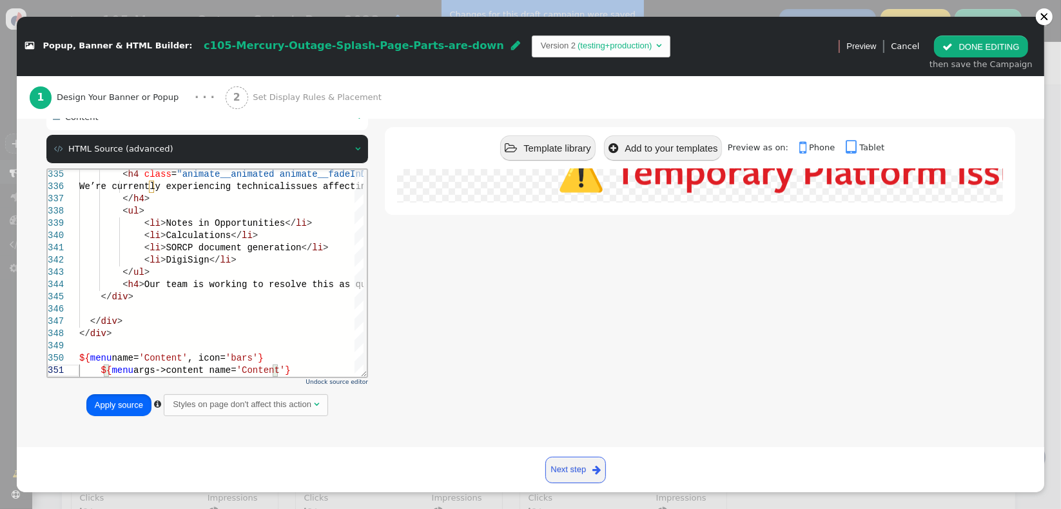
drag, startPoint x: 113, startPoint y: 404, endPoint x: 79, endPoint y: 84, distance: 321.7
click at [113, 404] on button "Apply source" at bounding box center [118, 405] width 65 height 22
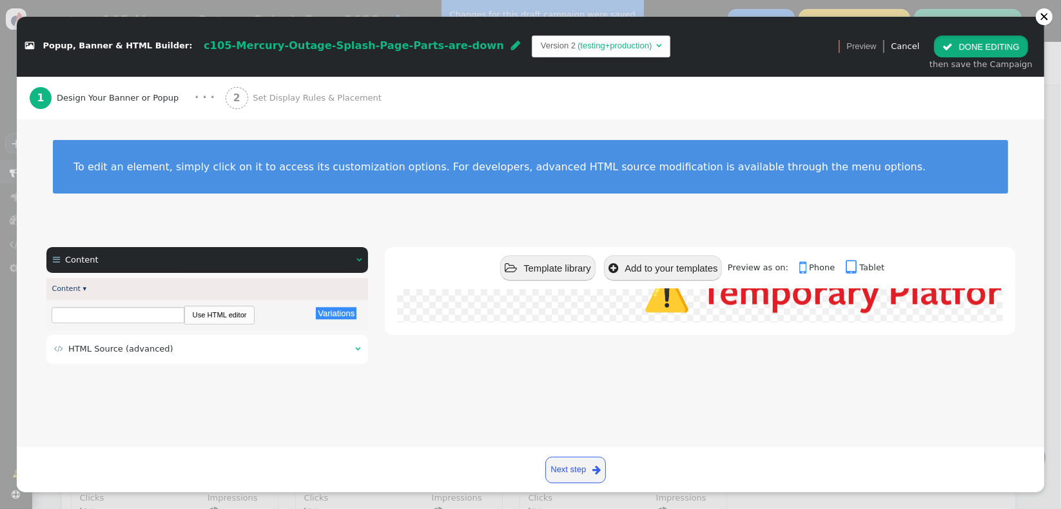
click at [961, 54] on button " DONE EDITING" at bounding box center [980, 46] width 93 height 22
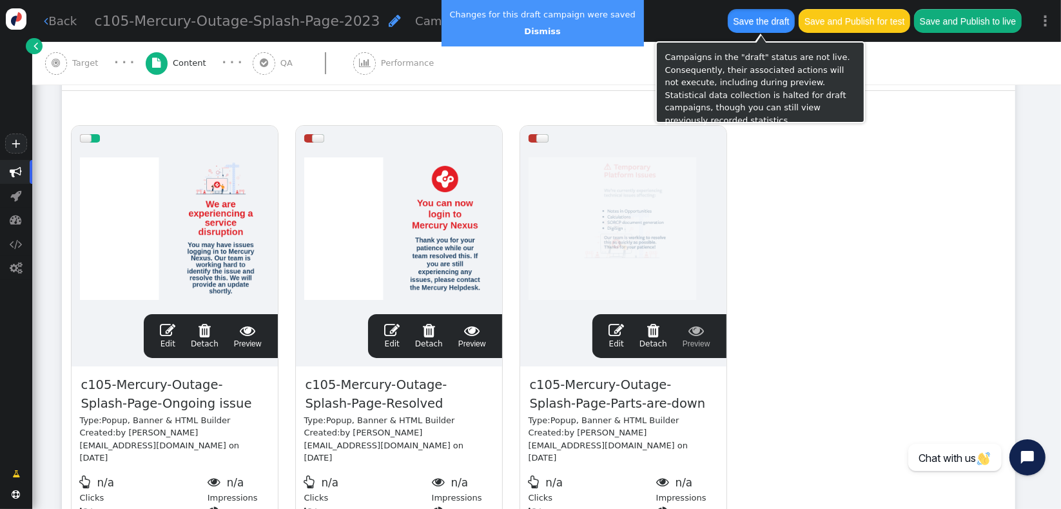
click at [776, 24] on button "Save the draft" at bounding box center [761, 20] width 67 height 23
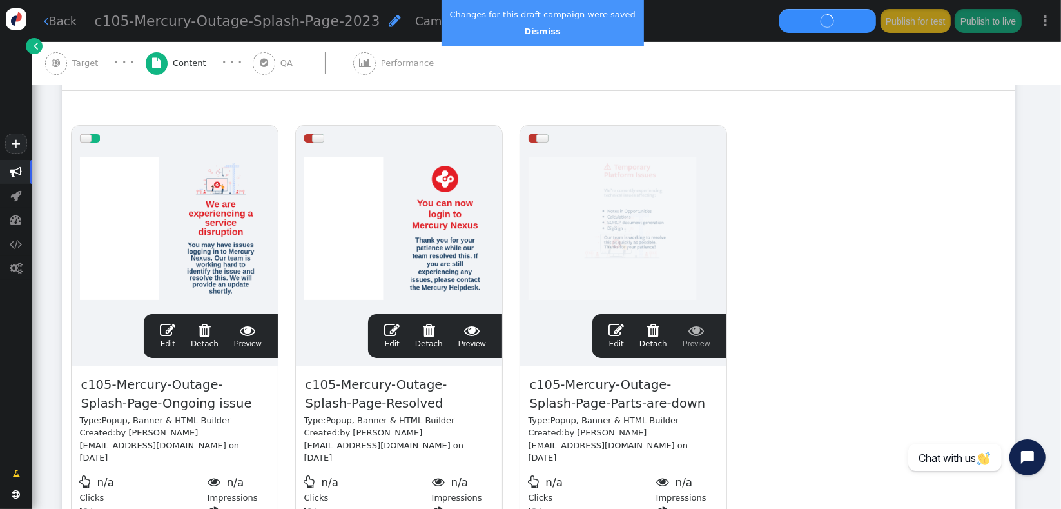
click at [539, 32] on link "Dismiss" at bounding box center [542, 31] width 36 height 10
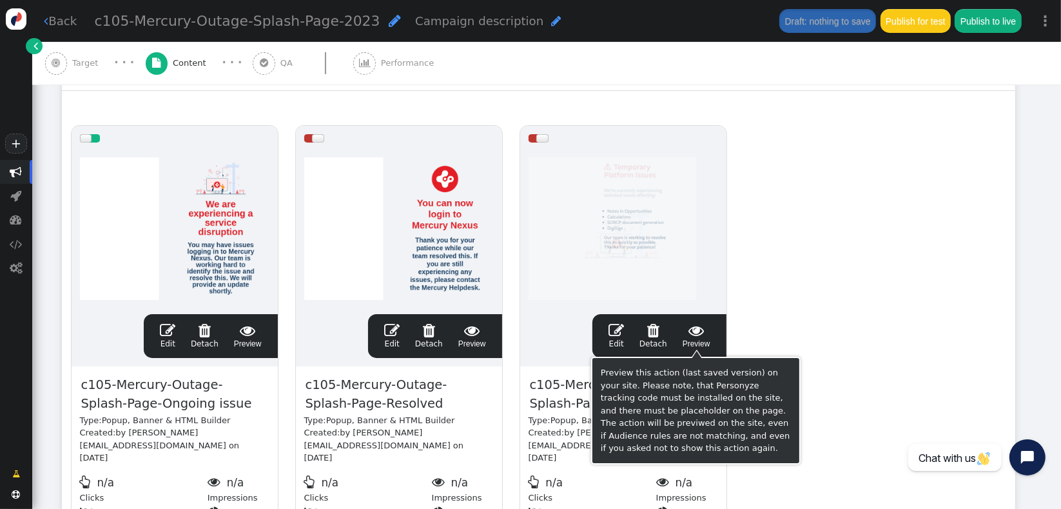
click at [702, 332] on span "" at bounding box center [697, 329] width 28 height 15
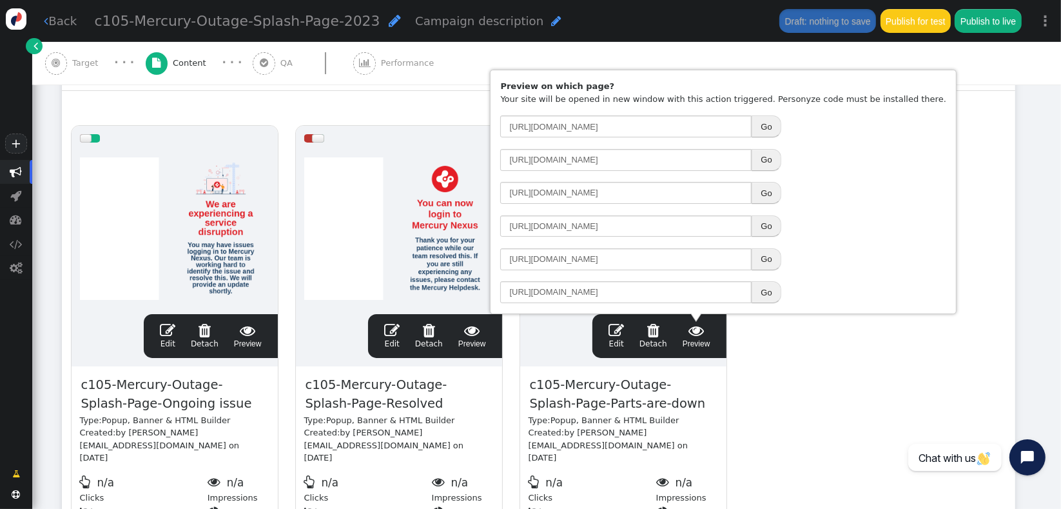
click at [611, 337] on span "" at bounding box center [616, 329] width 15 height 15
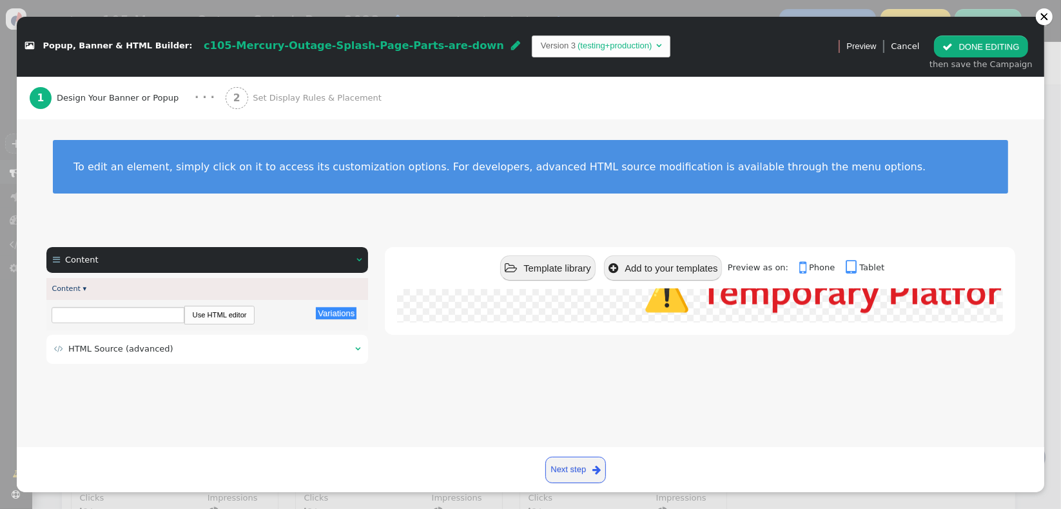
click at [192, 350] on td " HTML Source (advanced)" at bounding box center [200, 348] width 292 height 13
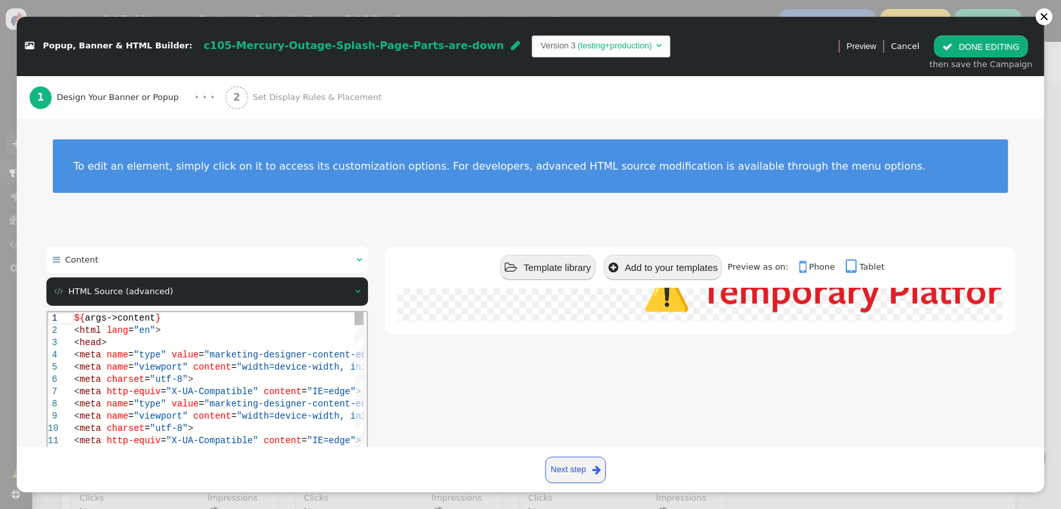
click at [193, 363] on span "content" at bounding box center [212, 366] width 38 height 10
type textarea "${args->content} <html lang="en"> <head> <meta name="type" value="marketing-des…"
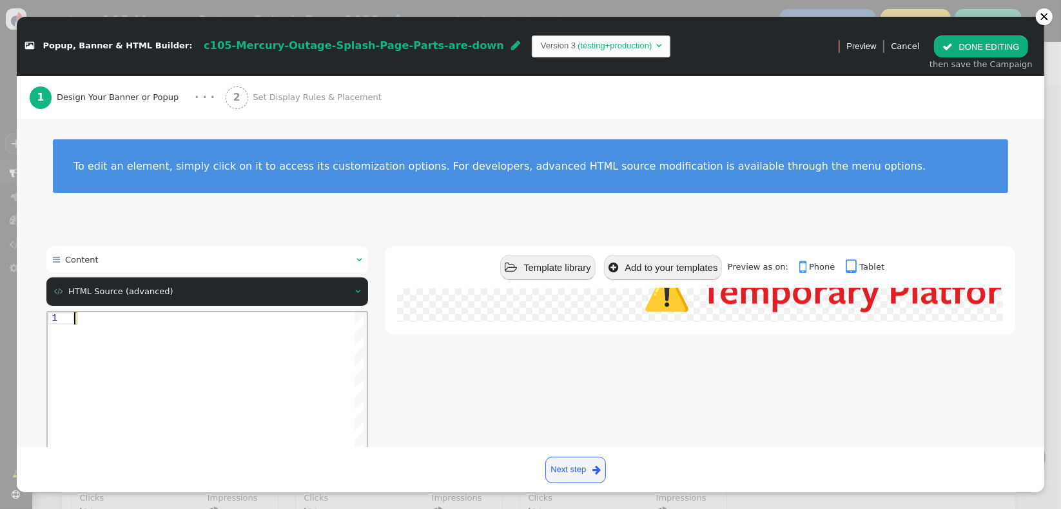
paste textarea "<li>DigiSign</li> </ul> <h4>Our team is working to resolve this as quickly as p…"
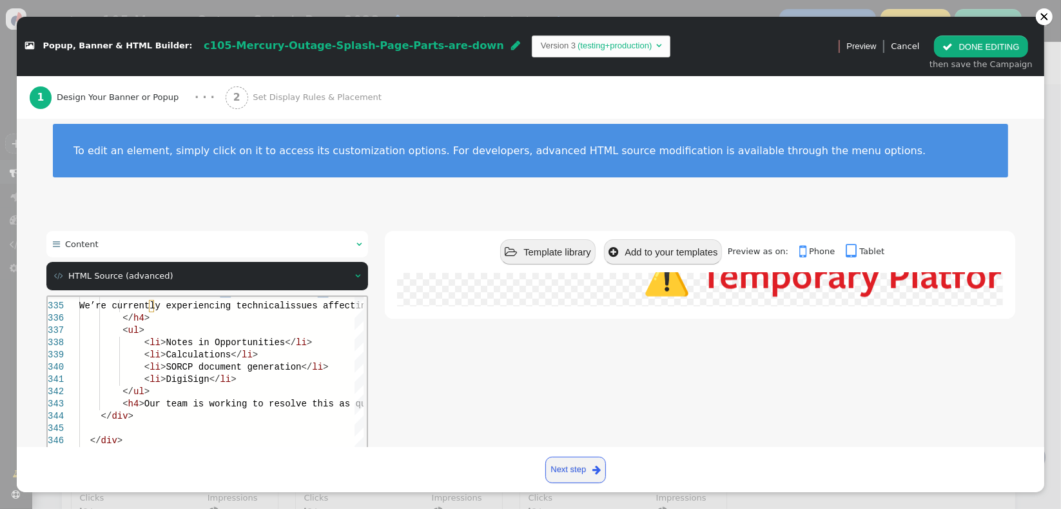
scroll to position [142, 0]
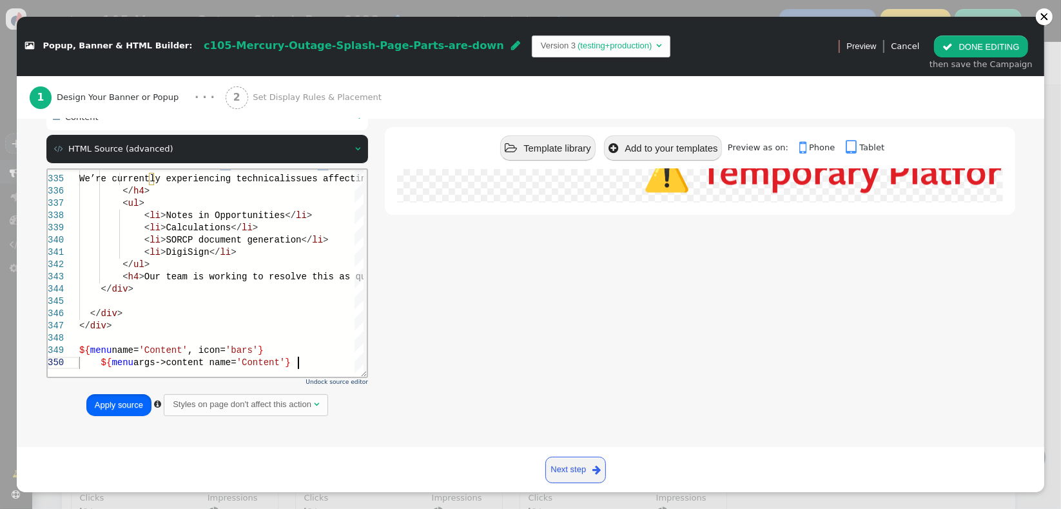
drag, startPoint x: 111, startPoint y: 406, endPoint x: 68, endPoint y: 90, distance: 319.4
click at [111, 406] on button "Apply source" at bounding box center [118, 405] width 65 height 22
type textarea "<li>DigiSign</li> </ul> <h4>Our team is working to resolve this as quickly as p…"
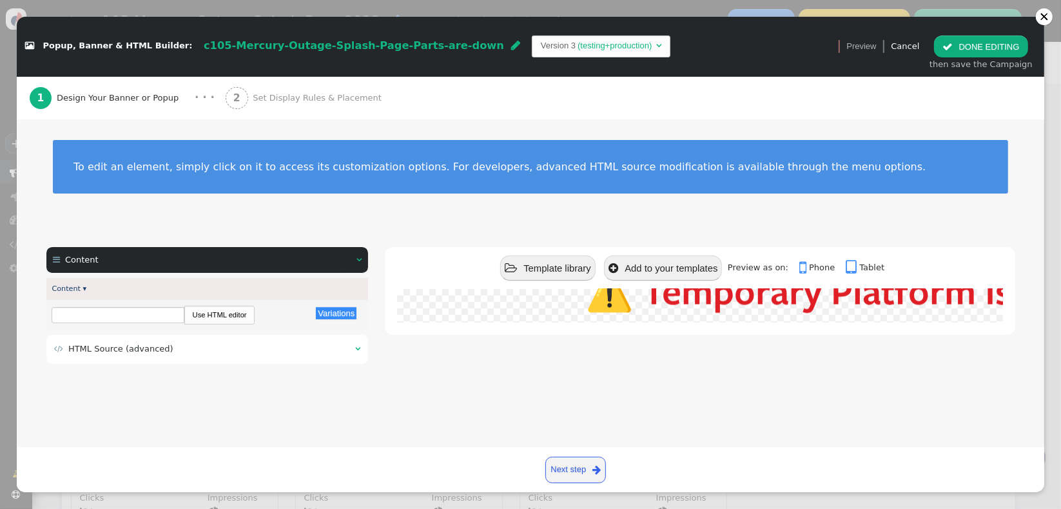
click at [572, 460] on link "Next step " at bounding box center [575, 470] width 61 height 26
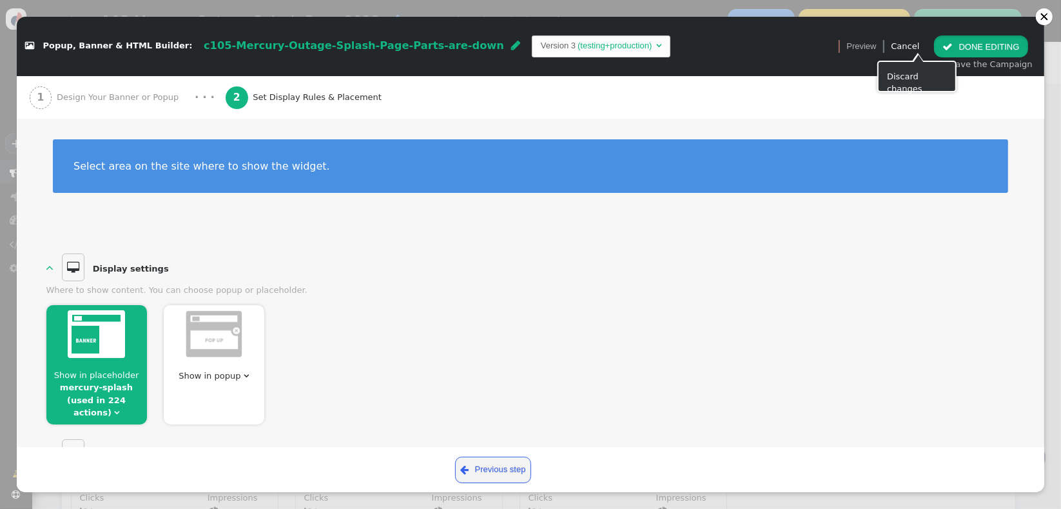
click at [969, 40] on button " DONE EDITING" at bounding box center [980, 46] width 93 height 22
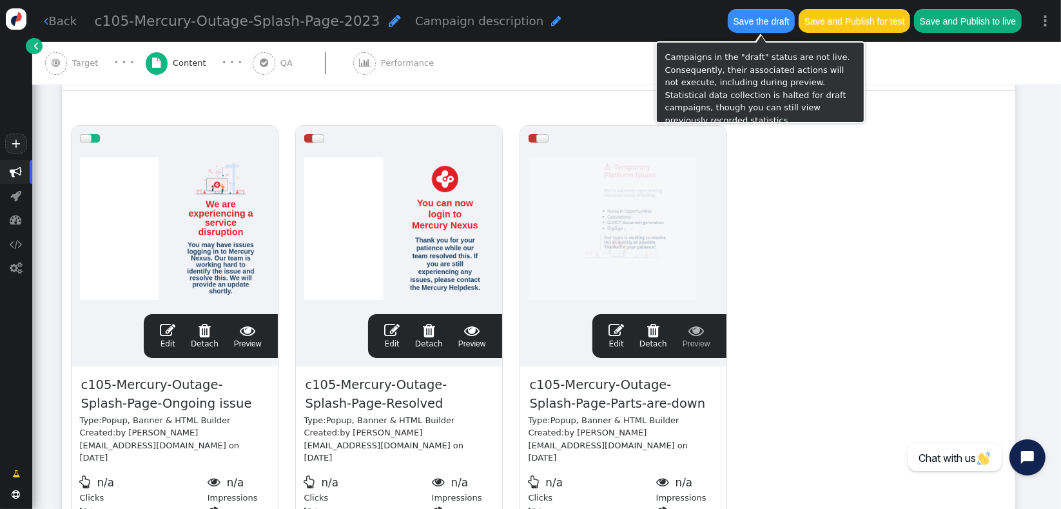
click at [745, 28] on button "Save the draft" at bounding box center [761, 20] width 67 height 23
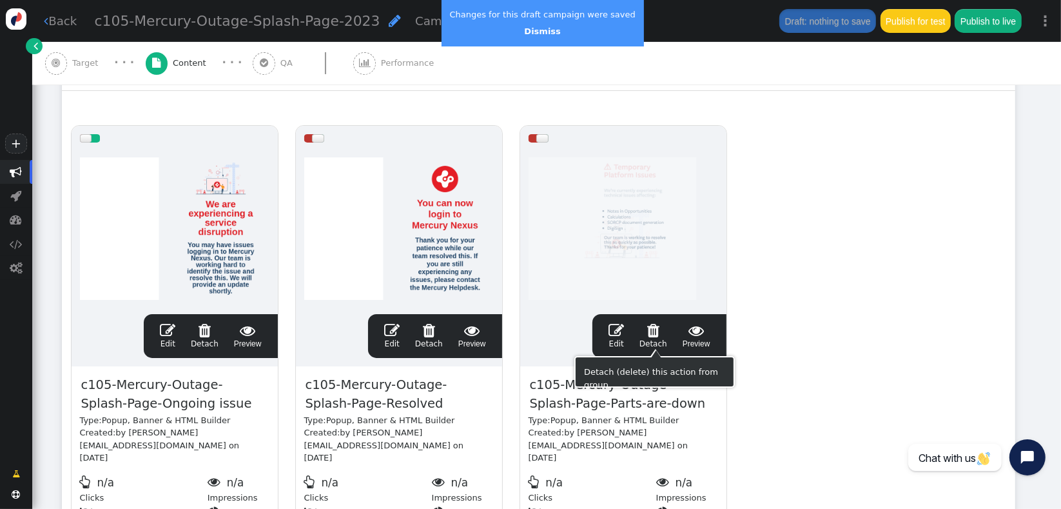
click at [613, 336] on span "" at bounding box center [616, 329] width 15 height 15
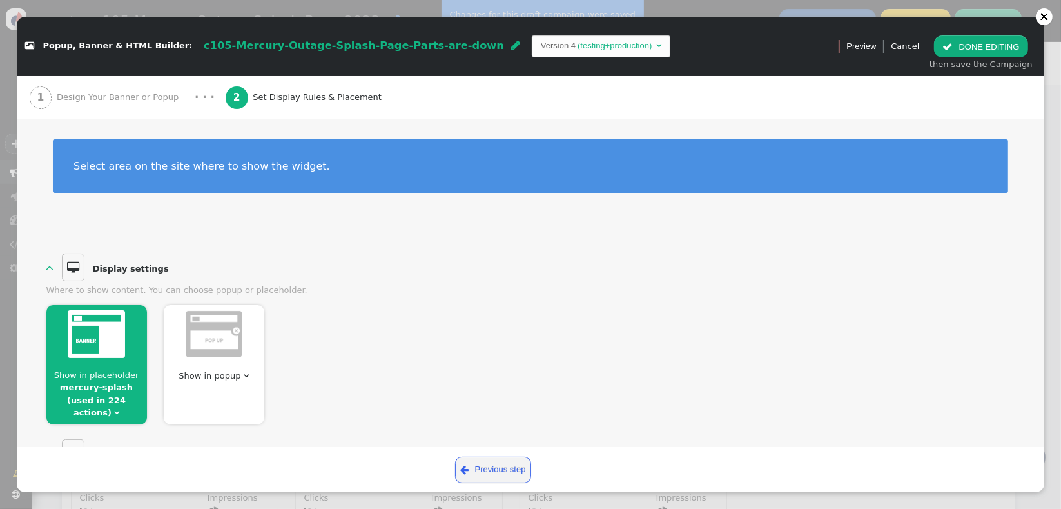
click at [135, 106] on div "1 Design Your Banner or Popup" at bounding box center [107, 97] width 155 height 43
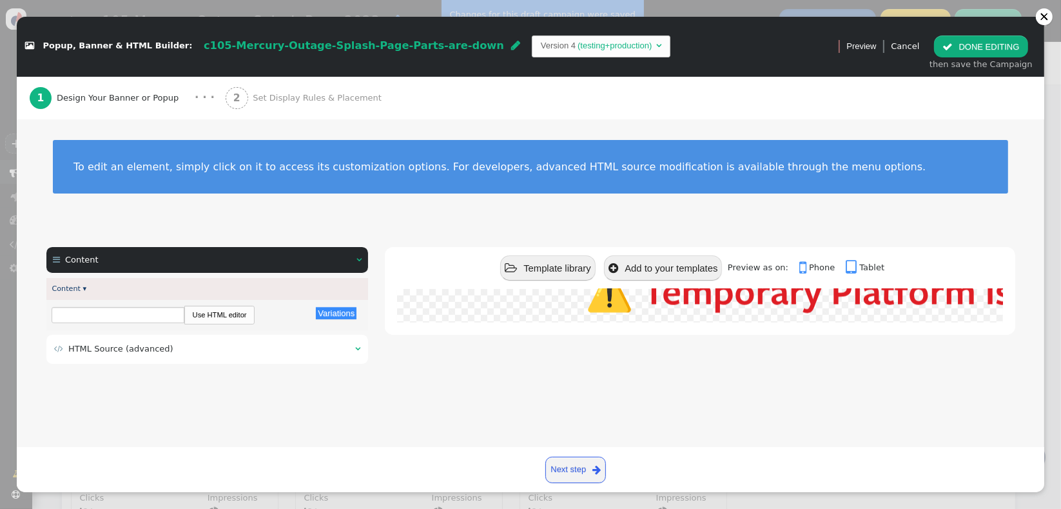
drag, startPoint x: 270, startPoint y: 357, endPoint x: 218, endPoint y: 12, distance: 348.8
click at [270, 357] on div " HTML Source (advanced) " at bounding box center [207, 349] width 322 height 29
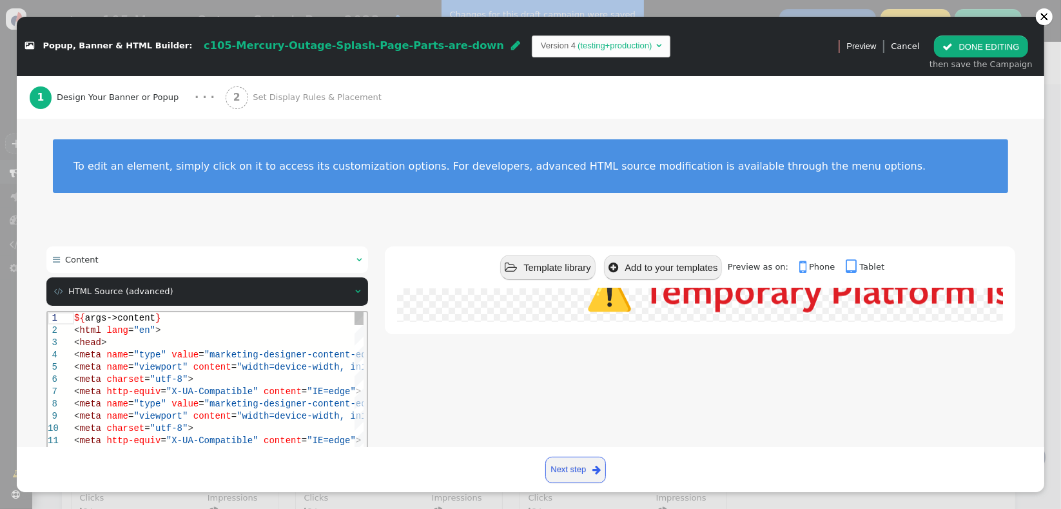
click at [236, 418] on span ""width=device-width, initial-scale=1.0"" at bounding box center [341, 415] width 211 height 10
type textarea "${args->content} <html lang="en"> <head> <meta name="type" value="marketing-des…"
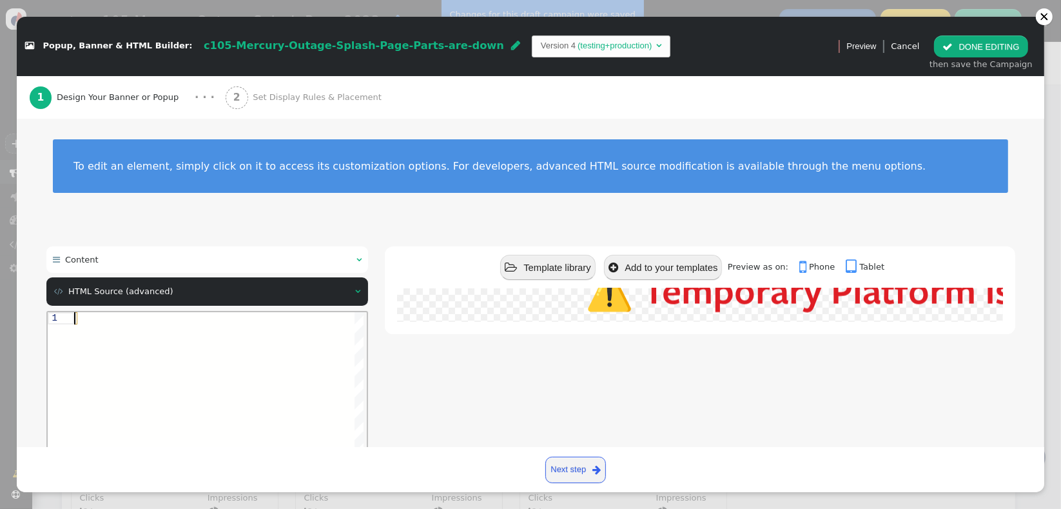
paste textarea "</ul> <h4>Our team is working to resolve this as quickly as possible. Thanks fo…"
type textarea "</ul> <h4>Our team is working to resolve this as quickly as possible. Thanks fo…"
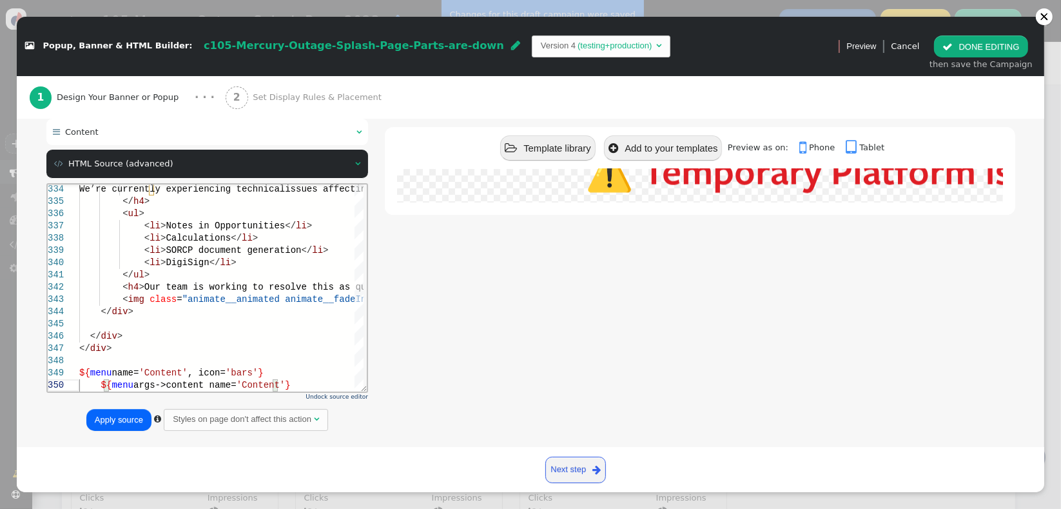
scroll to position [142, 0]
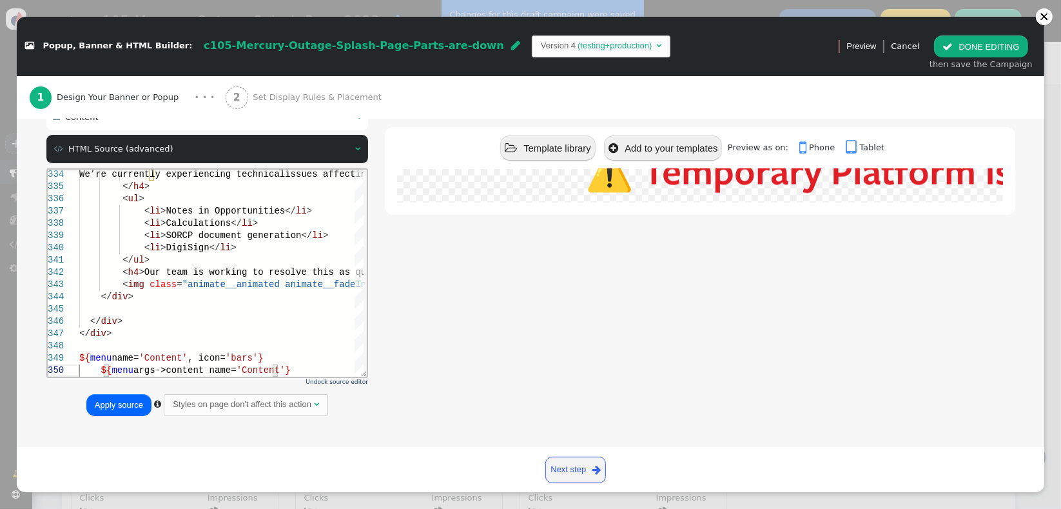
click at [108, 406] on button "Apply source" at bounding box center [118, 405] width 65 height 22
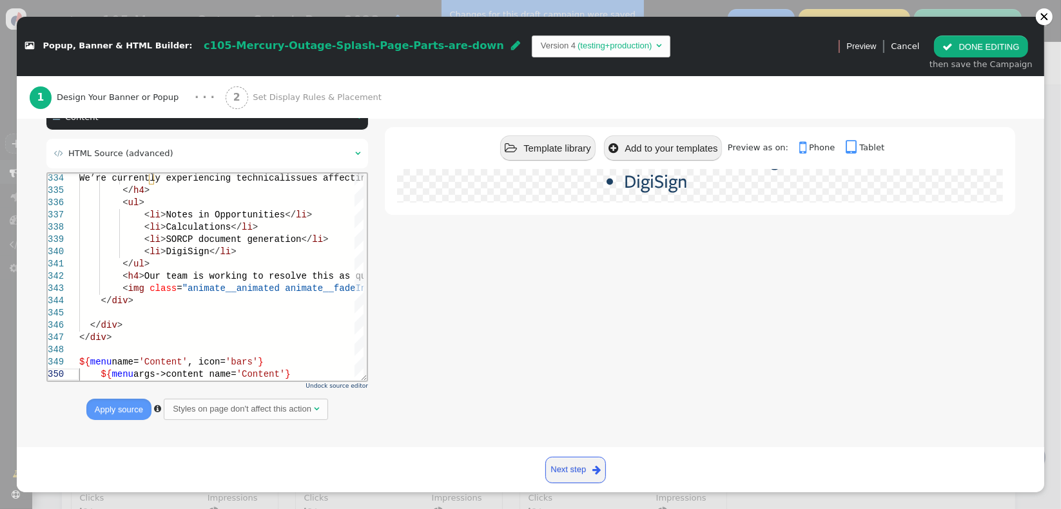
scroll to position [0, 0]
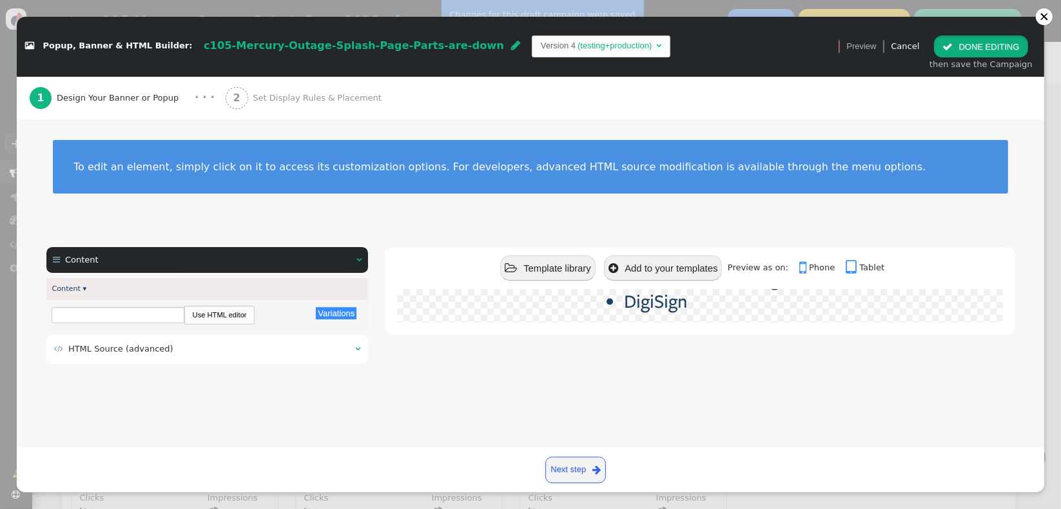
click at [945, 50] on button " DONE EDITING" at bounding box center [980, 46] width 93 height 22
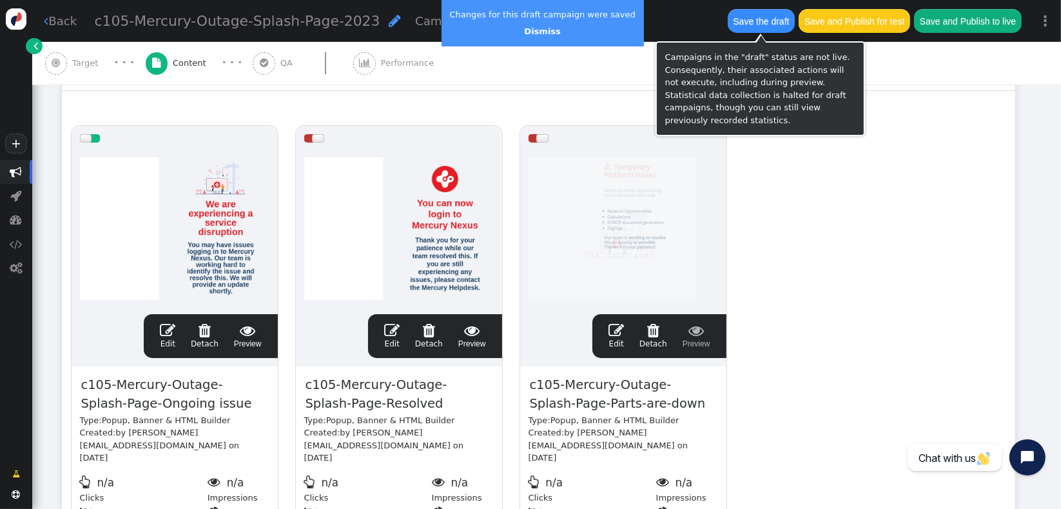
click at [739, 28] on button "Save the draft" at bounding box center [761, 20] width 67 height 23
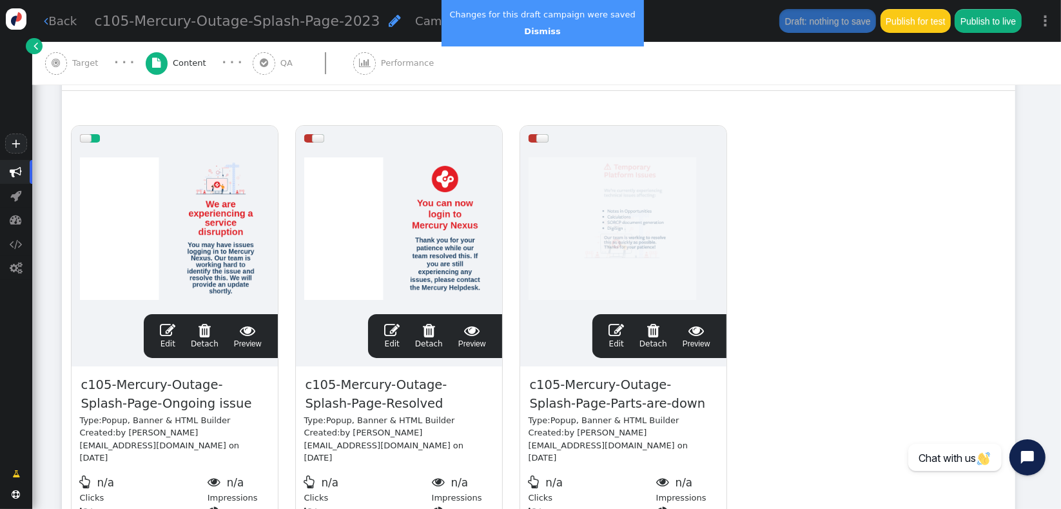
click at [611, 333] on span "" at bounding box center [616, 329] width 15 height 15
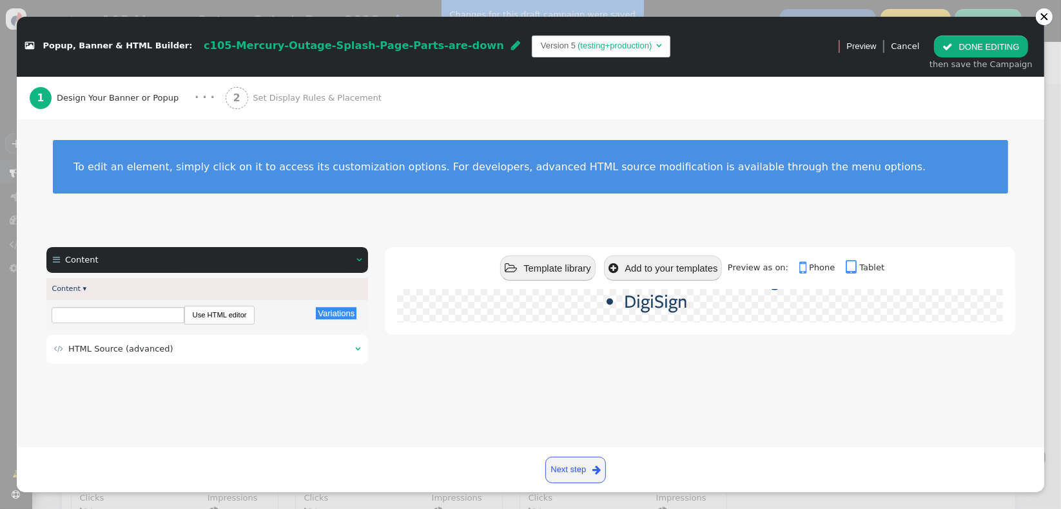
click at [217, 362] on div " HTML Source (advanced) " at bounding box center [207, 349] width 322 height 29
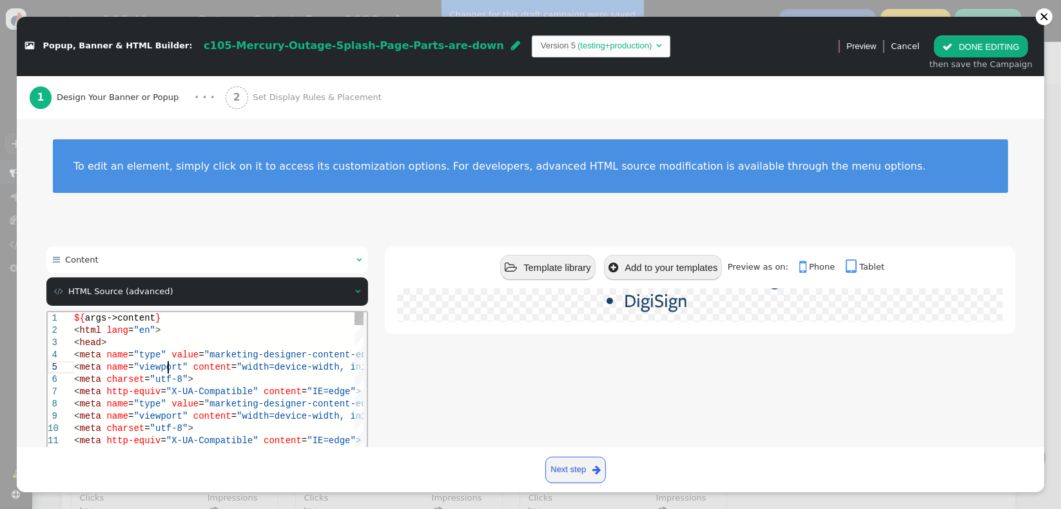
click at [231, 362] on span "=" at bounding box center [233, 366] width 5 height 10
type textarea "${args->content} <html lang="en"> <head> <meta name="type" value="marketing-des…"
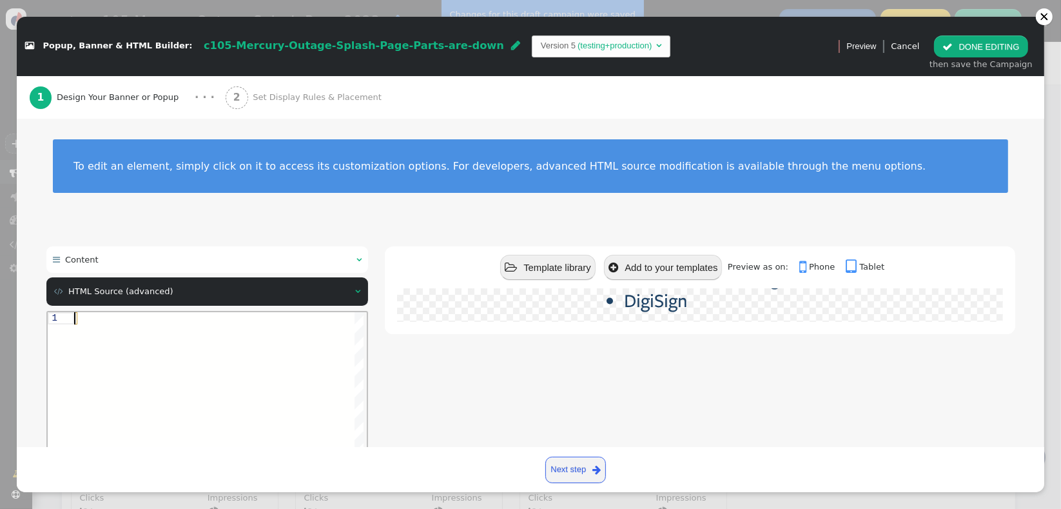
paste textarea "${menu args->content name='Content'}"
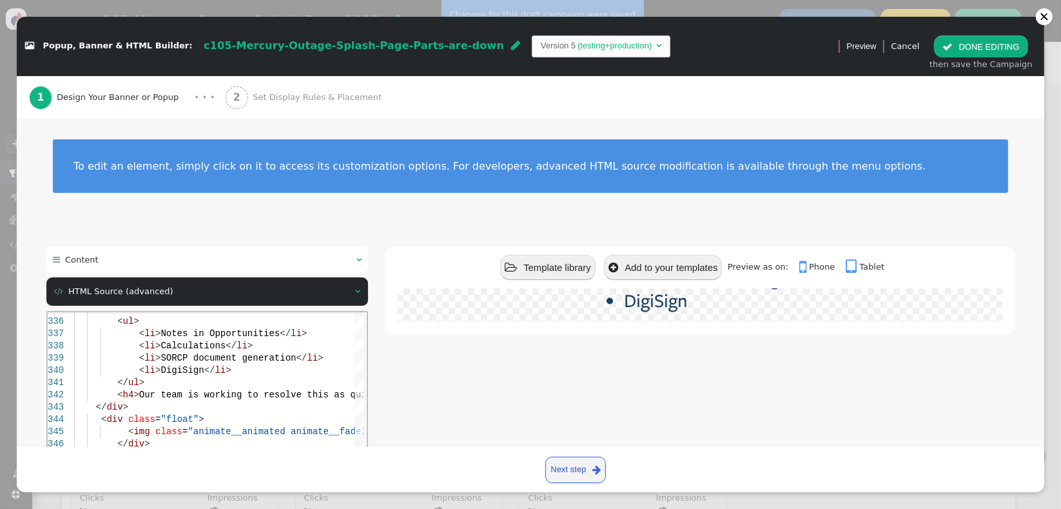
scroll to position [142, 0]
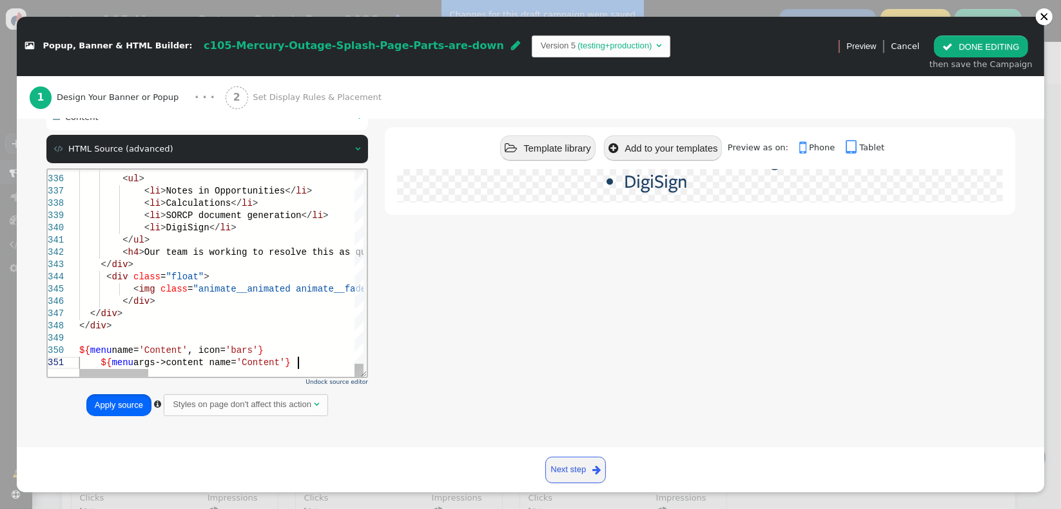
drag, startPoint x: 95, startPoint y: 404, endPoint x: 74, endPoint y: 88, distance: 316.7
click at [95, 404] on button "Apply source" at bounding box center [118, 405] width 65 height 22
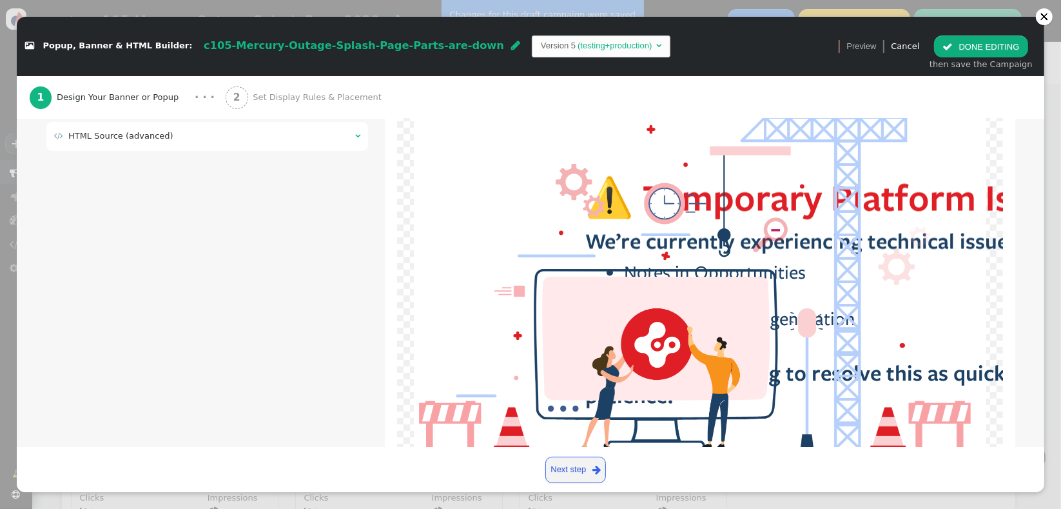
scroll to position [209, 0]
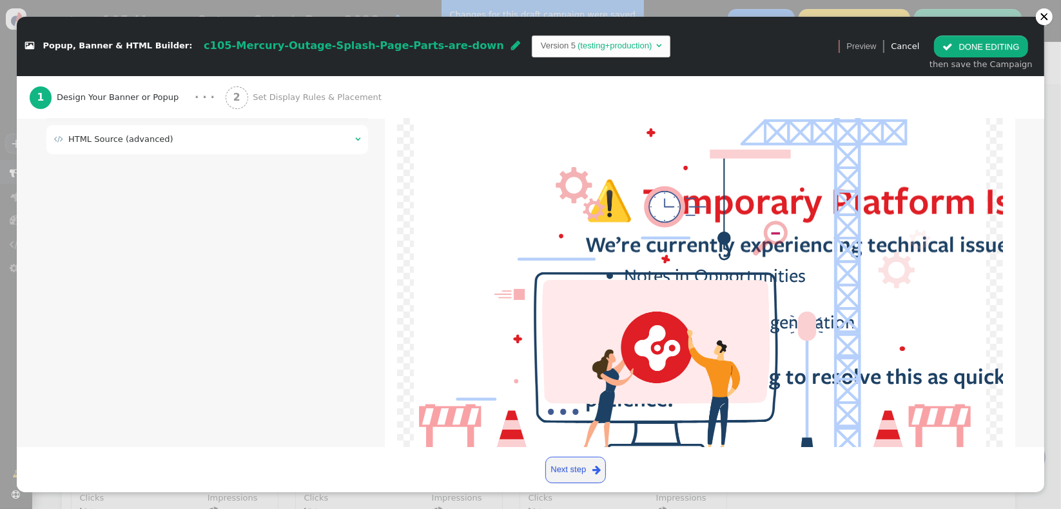
click at [170, 150] on div " HTML Source (advanced) " at bounding box center [207, 139] width 322 height 29
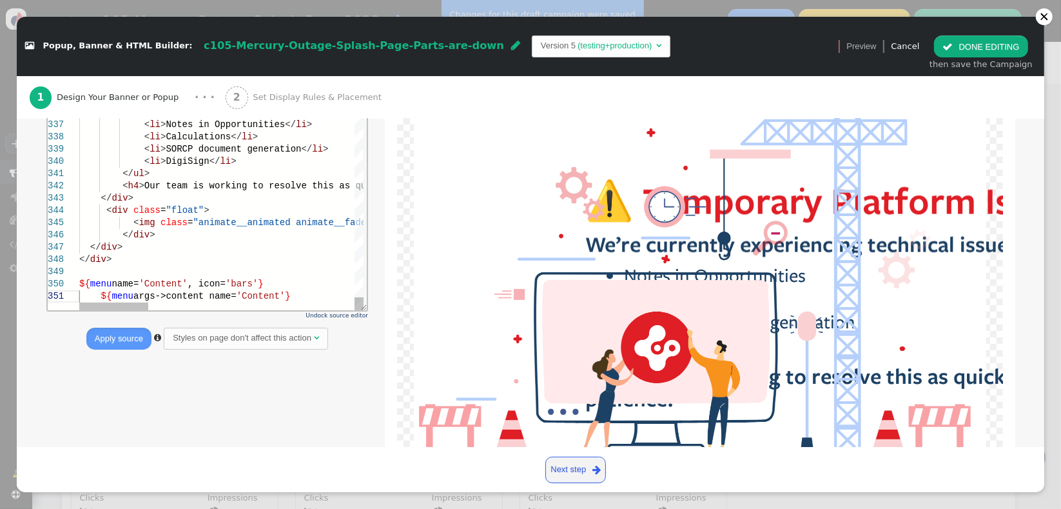
scroll to position [0, 217]
click at [156, 241] on div "</ div >" at bounding box center [642, 247] width 1126 height 12
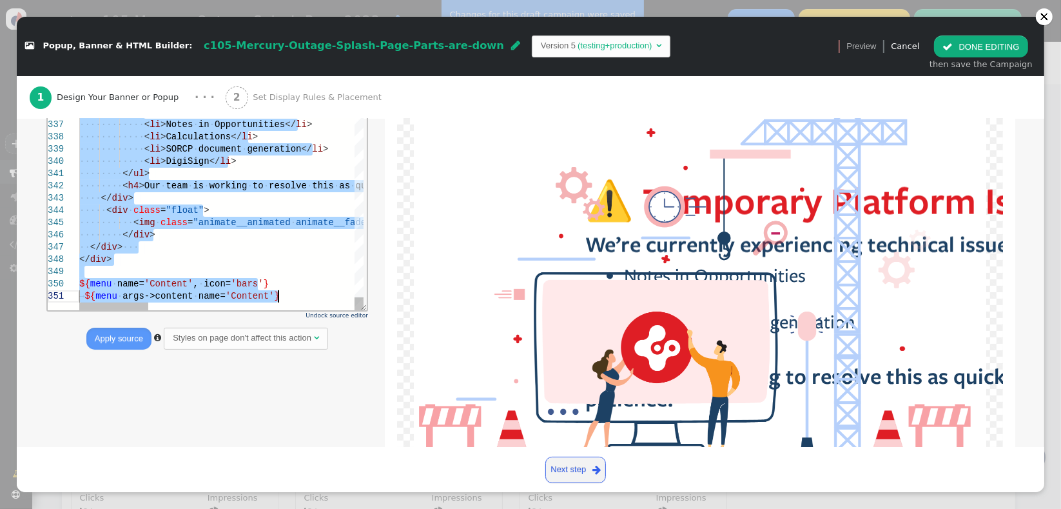
paste textarea "Editor content;Press Alt+F1 for Accessibility Options."
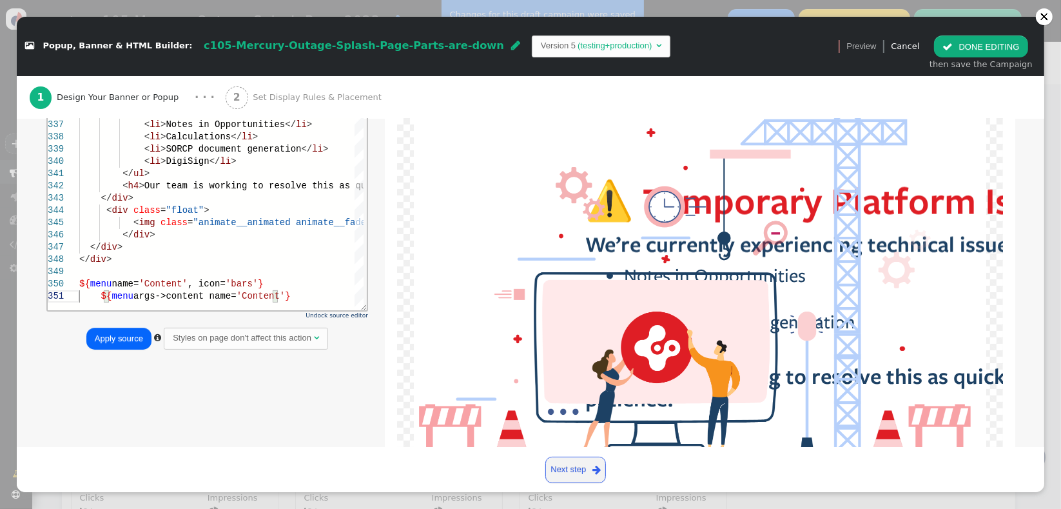
click at [132, 333] on button "Apply source" at bounding box center [118, 339] width 65 height 22
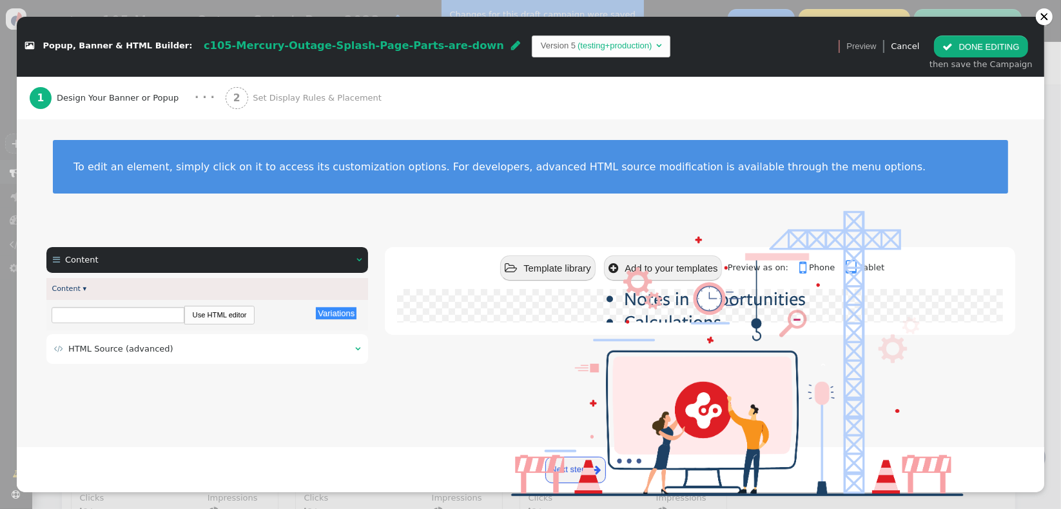
scroll to position [0, 0]
click at [153, 348] on span "HTML Source (advanced)" at bounding box center [120, 349] width 105 height 10
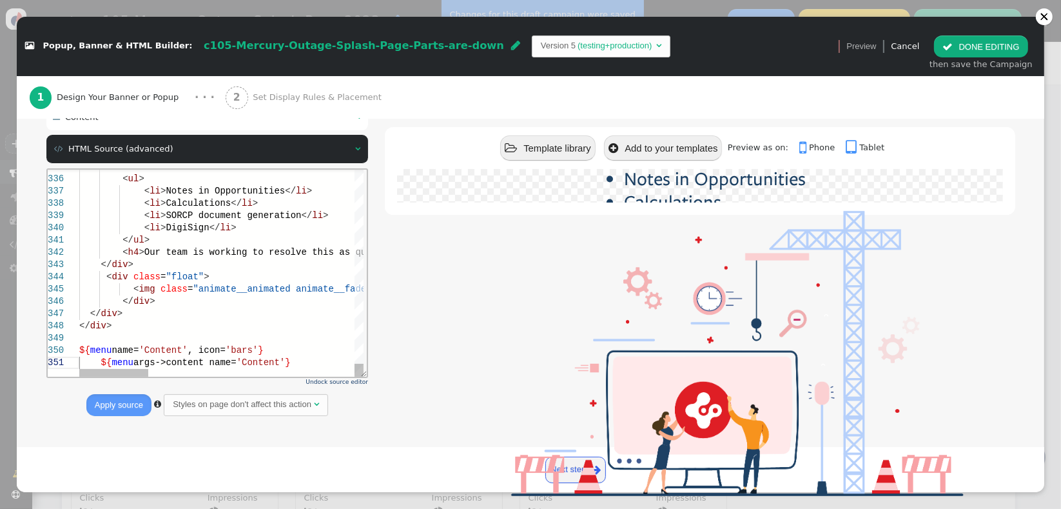
scroll to position [0, 217]
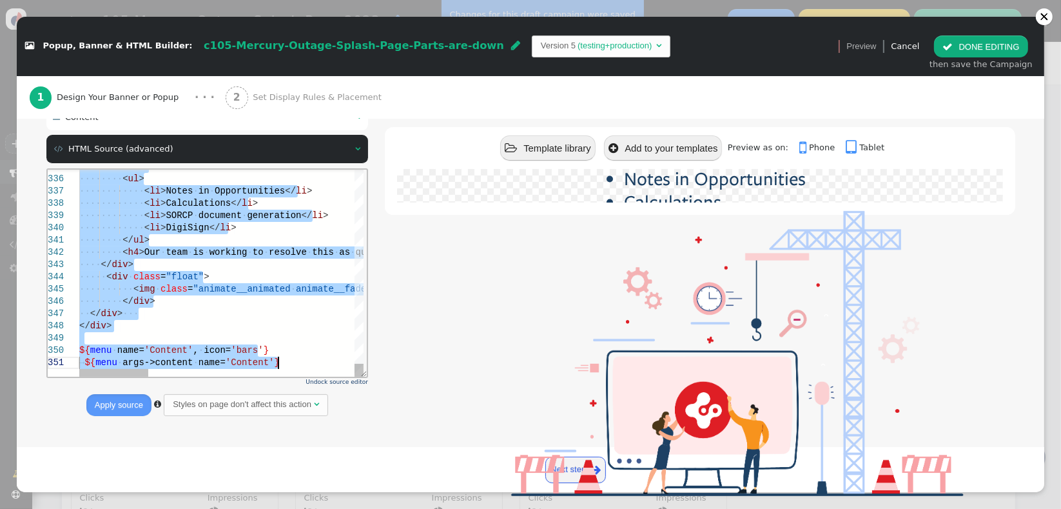
paste textarea "Editor content;Press Alt+F1 for Accessibility Options."
type textarea "${menu args->content name='Content'}"
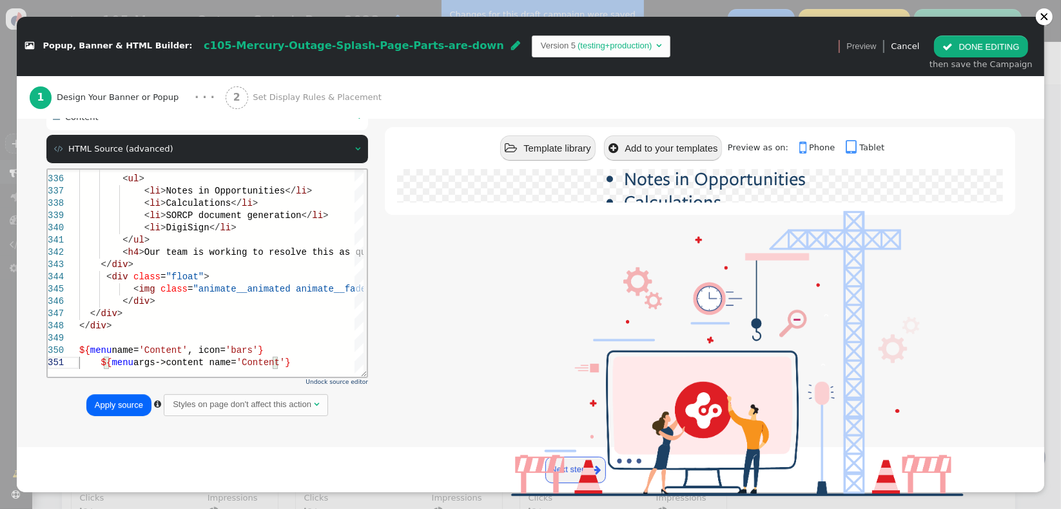
click at [126, 410] on button "Apply source" at bounding box center [118, 405] width 65 height 22
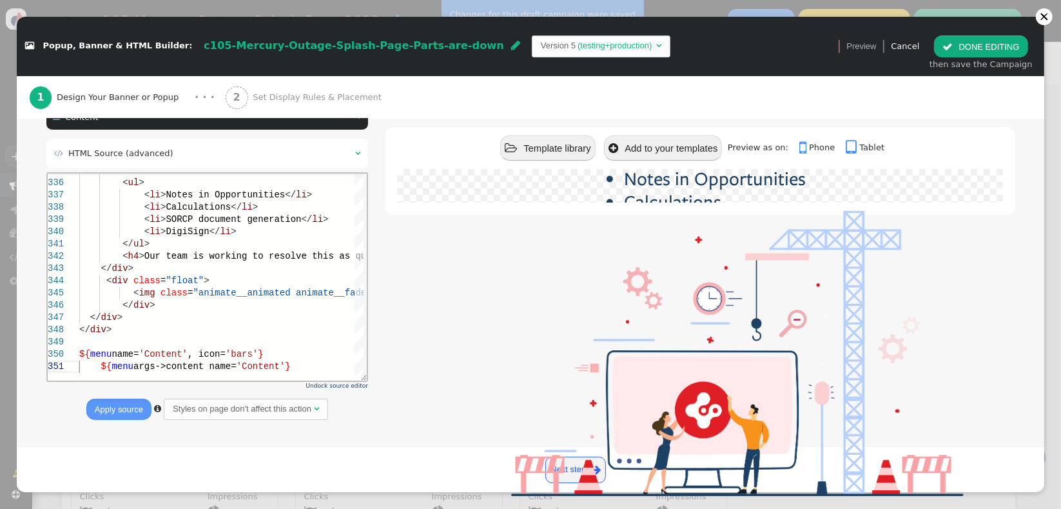
scroll to position [0, 0]
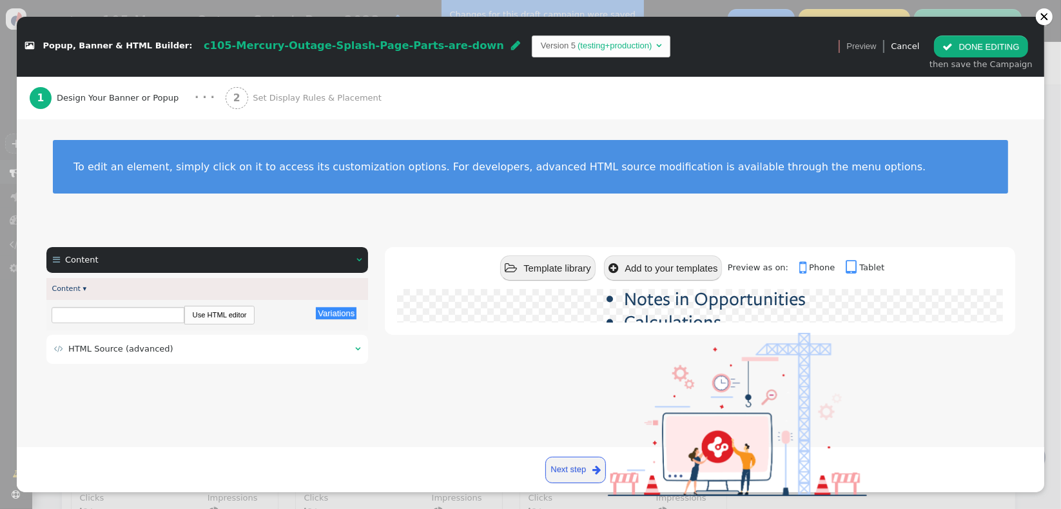
click at [968, 53] on button " DONE EDITING" at bounding box center [980, 46] width 93 height 22
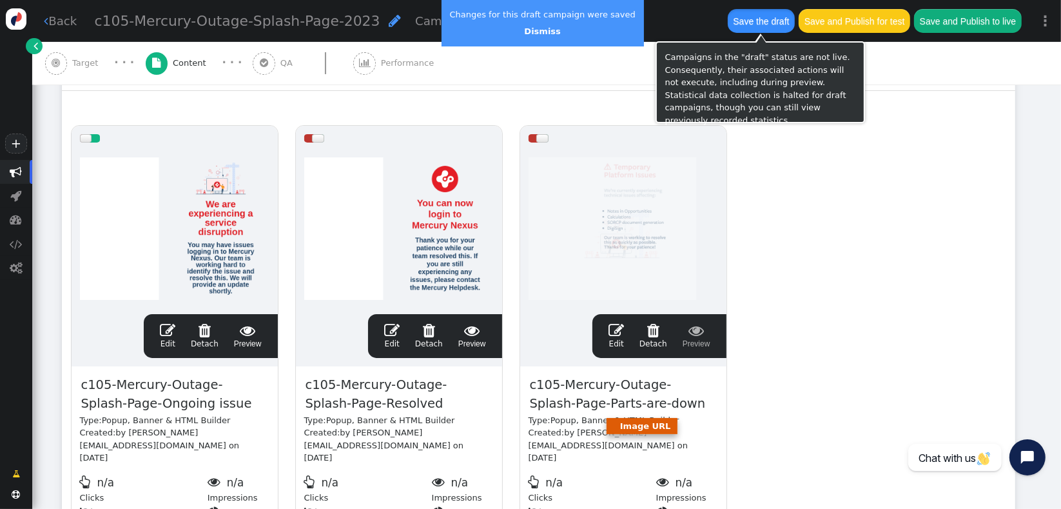
drag, startPoint x: 744, startPoint y: 19, endPoint x: 729, endPoint y: 147, distance: 128.6
click at [745, 19] on button "Save the draft" at bounding box center [761, 20] width 67 height 23
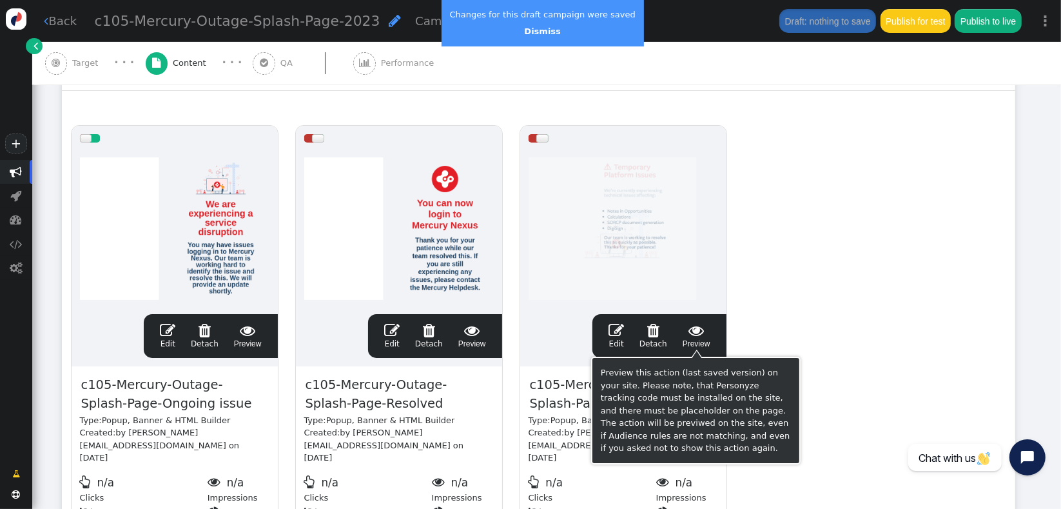
click at [701, 330] on span "" at bounding box center [697, 329] width 28 height 15
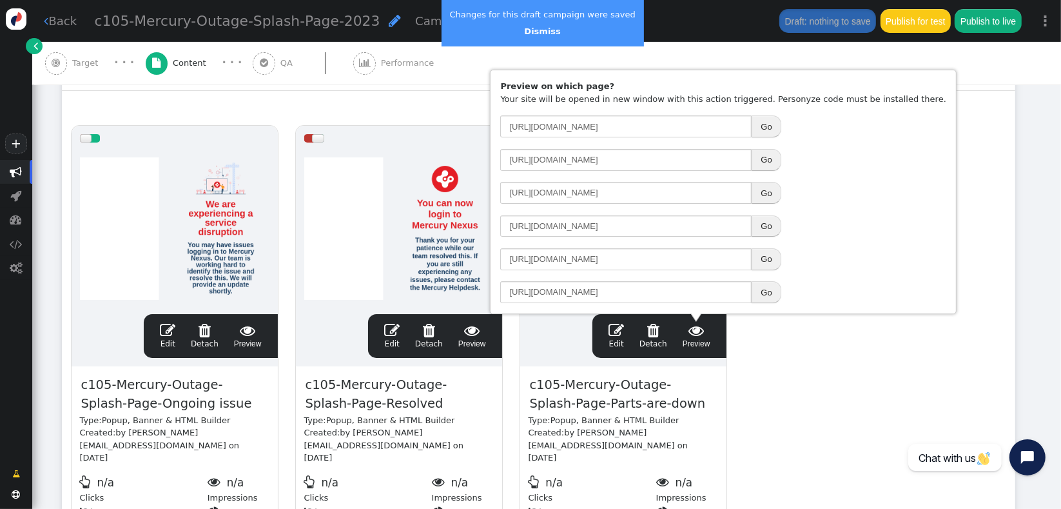
click at [622, 337] on link " Edit" at bounding box center [616, 335] width 15 height 27
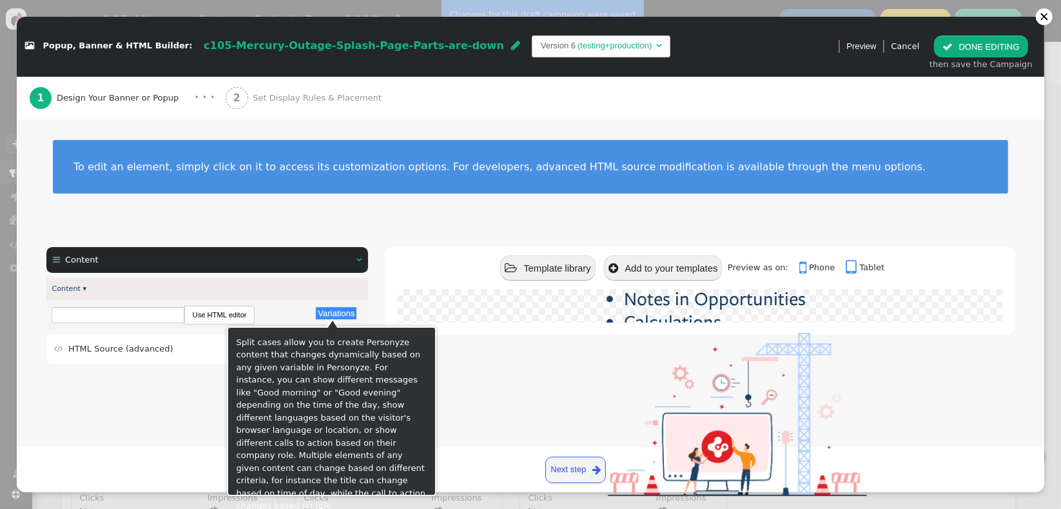
click at [231, 341] on div "Split cases allow you to create Personyze content that changes dynamically base…" at bounding box center [332, 411] width 210 height 170
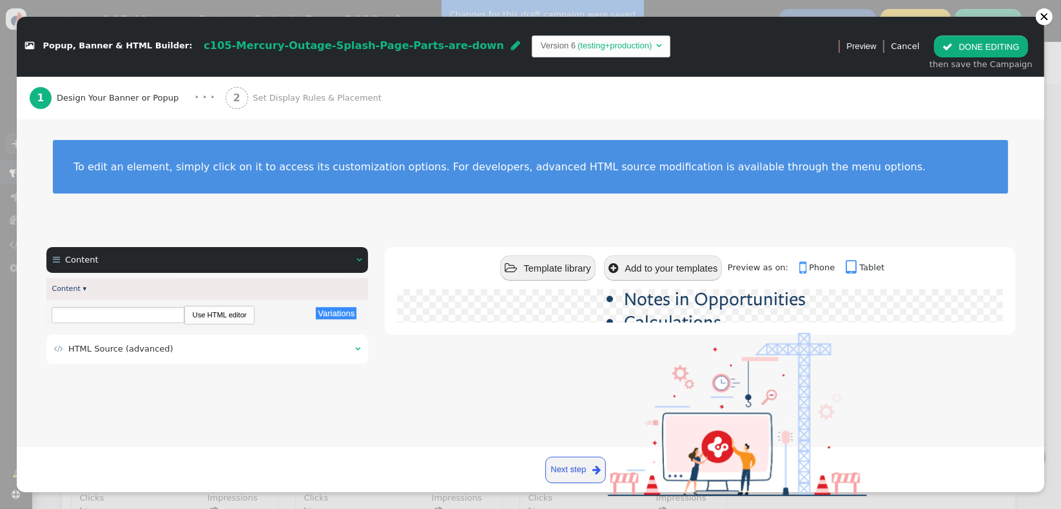
click at [153, 349] on span "HTML Source (advanced)" at bounding box center [120, 349] width 105 height 10
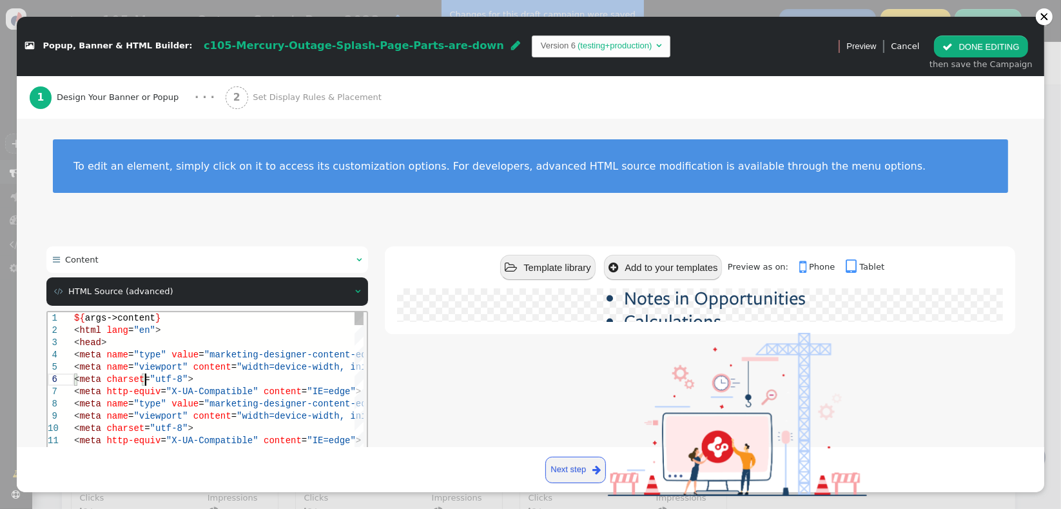
click at [195, 375] on div "< meta charset = "utf-8" >" at bounding box center [249, 379] width 351 height 12
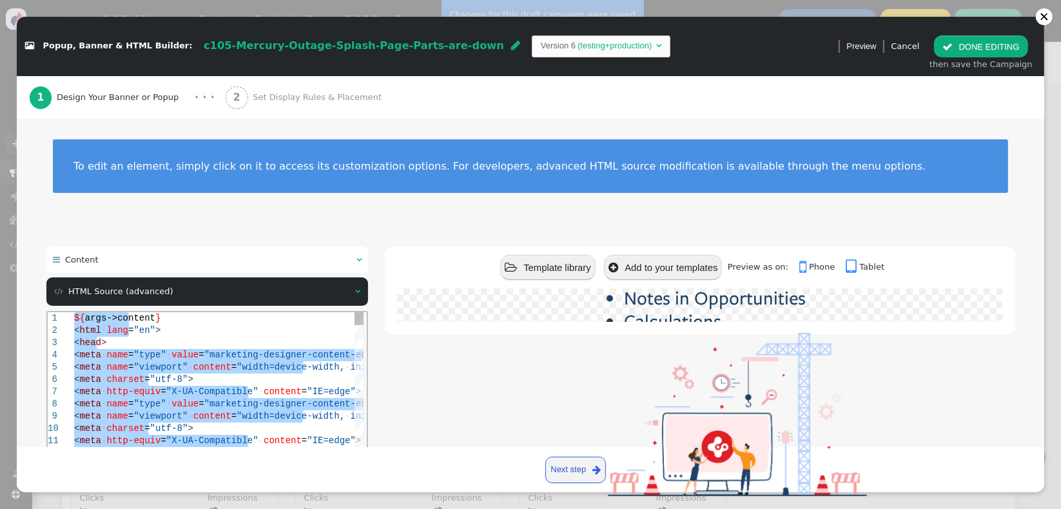
paste textarea "<li>DigiSign</li> </ul> <h4>Our team is working to resolve this as quickly as p…"
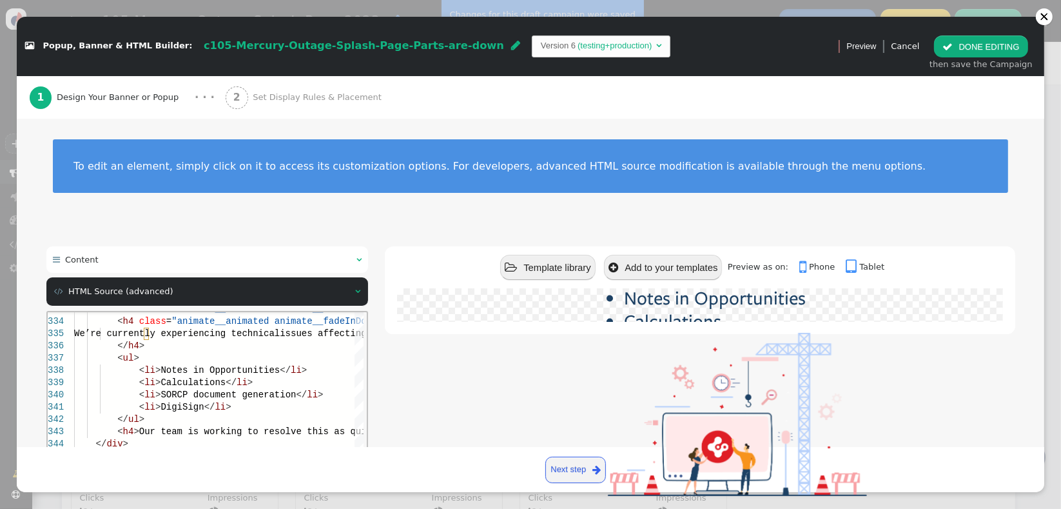
drag, startPoint x: 490, startPoint y: 420, endPoint x: 507, endPoint y: 415, distance: 17.4
click at [491, 420] on div at bounding box center [737, 421] width 647 height 176
drag, startPoint x: 1032, startPoint y: 205, endPoint x: 1037, endPoint y: 306, distance: 101.4
click at [1037, 307] on div "Create and display content using predefined templates or custom HTML. Easily sh…" at bounding box center [531, 283] width 1028 height 328
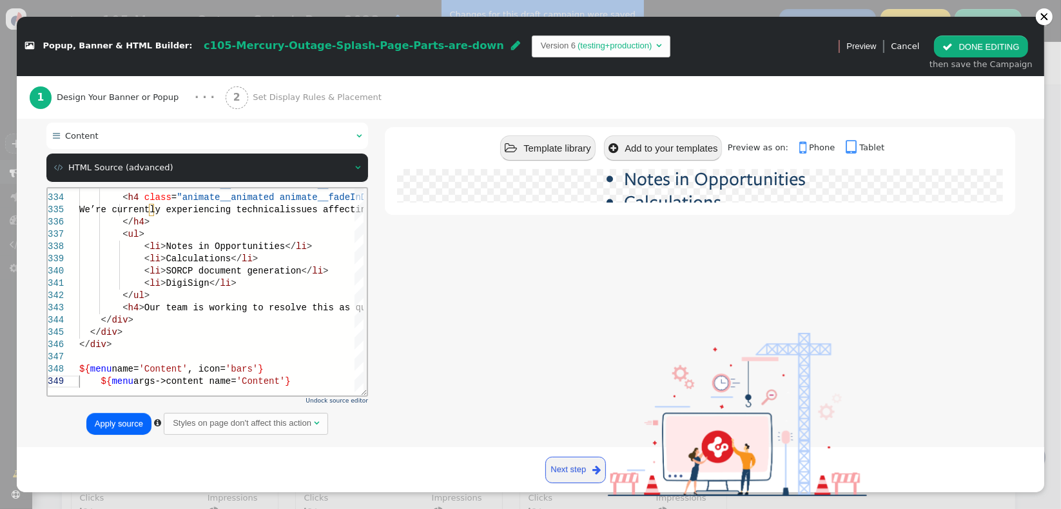
scroll to position [142, 0]
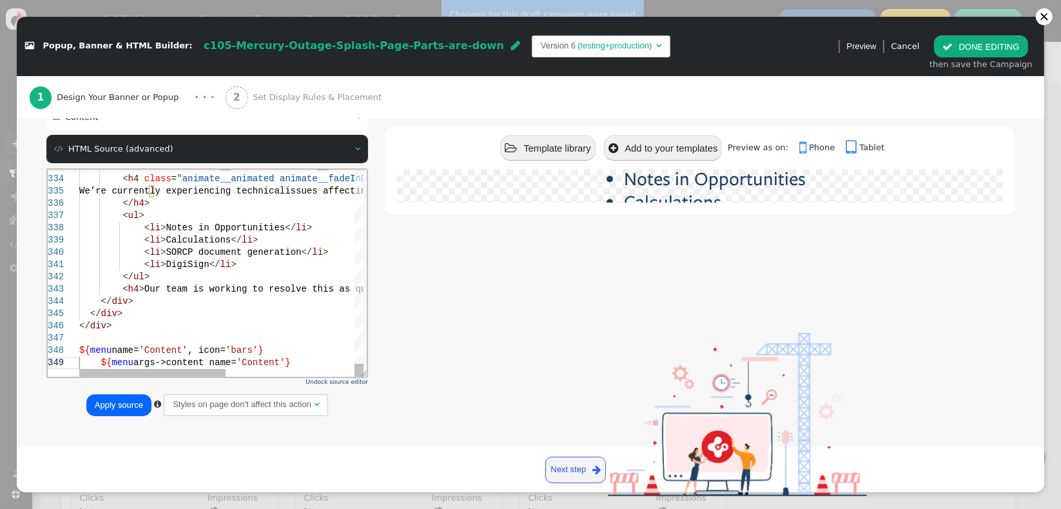
click at [259, 340] on div at bounding box center [345, 337] width 533 height 12
click at [299, 344] on div "${ menu name= 'Content' , icon= 'bars' }" at bounding box center [345, 350] width 533 height 12
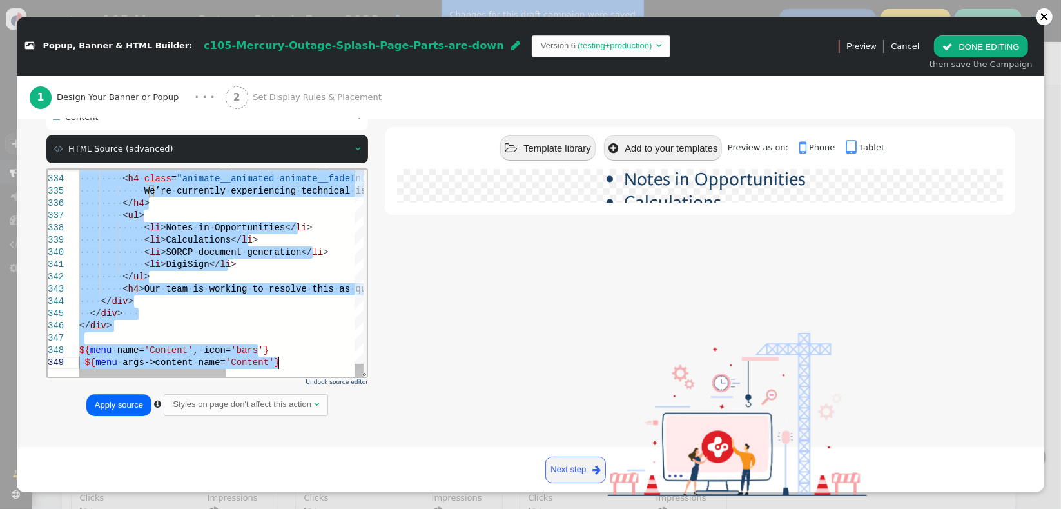
paste textarea "Editor content;Press Alt+F1 for Accessibility Options."
type textarea "<li>DigiSign</li> </ul> <h4>Our team is working to resolve this as quickly as p…"
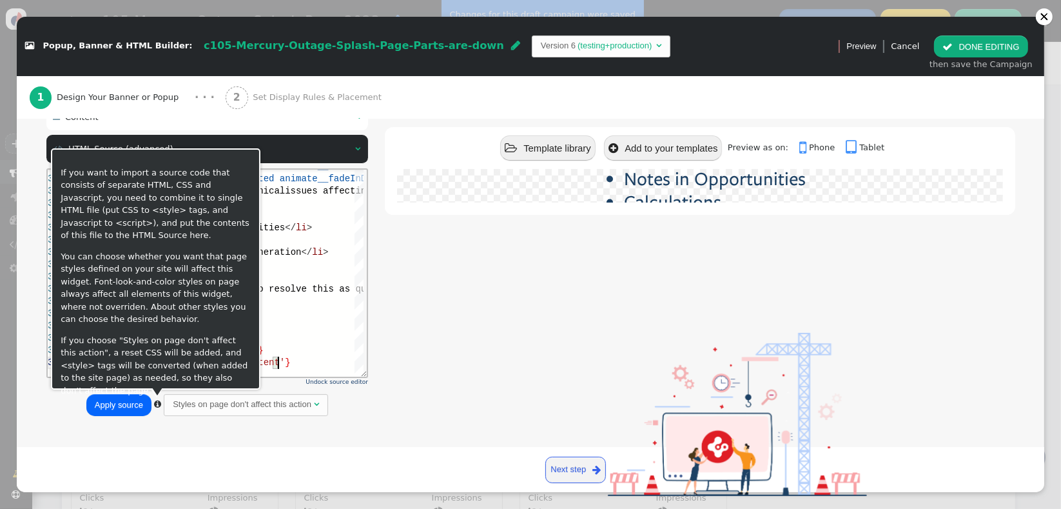
click at [115, 408] on button "Apply source" at bounding box center [118, 405] width 65 height 22
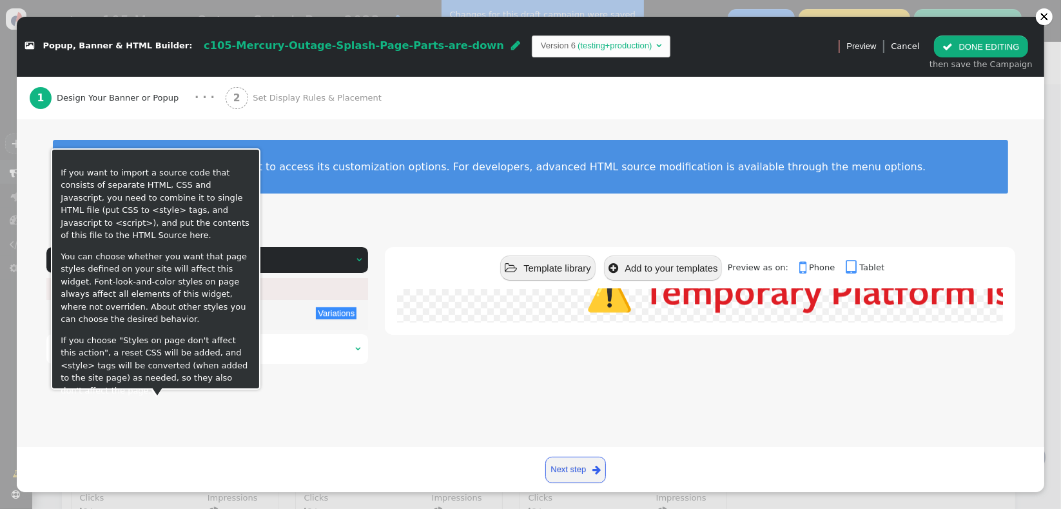
scroll to position [0, 0]
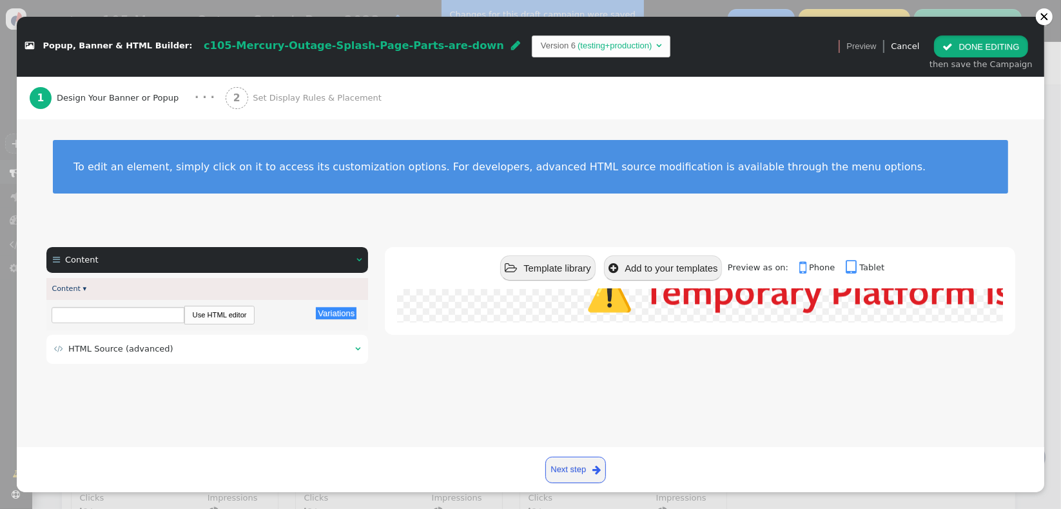
click at [963, 43] on button " DONE EDITING" at bounding box center [980, 46] width 93 height 22
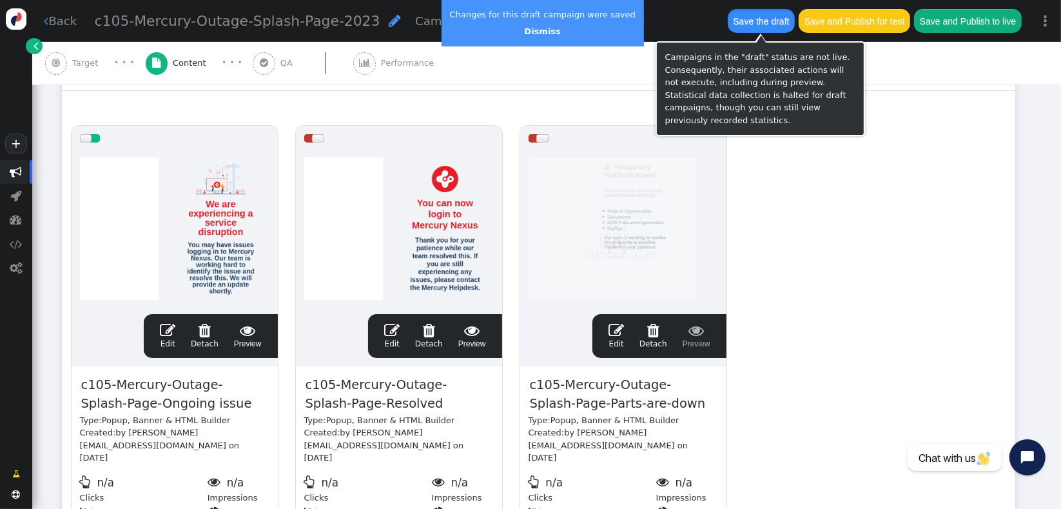
click at [760, 26] on button "Save the draft" at bounding box center [761, 20] width 67 height 23
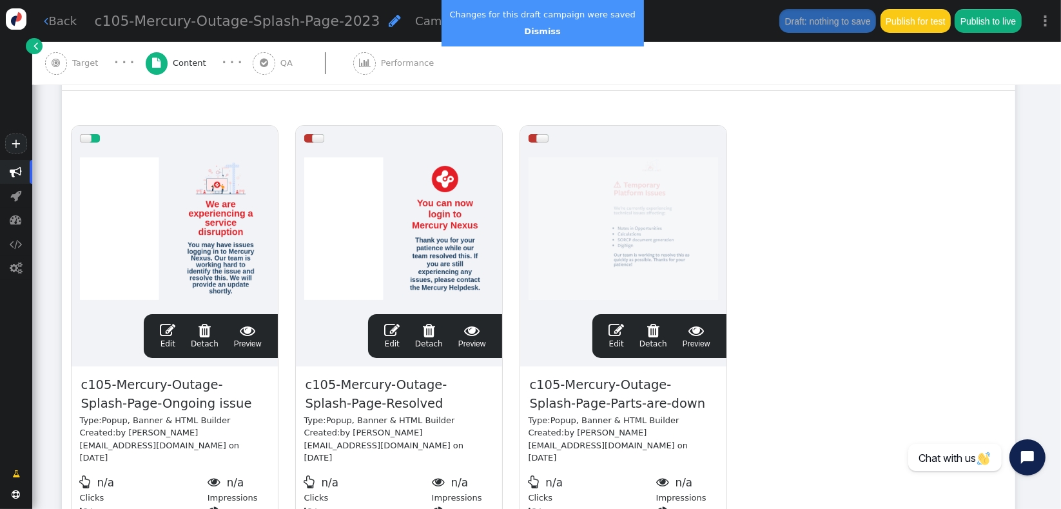
click at [1047, 342] on div "Rotation and A/B testing mode  ADD ACTION  Always shown Content in this box i…" at bounding box center [546, 302] width 1029 height 536
